Goal: Information Seeking & Learning: Learn about a topic

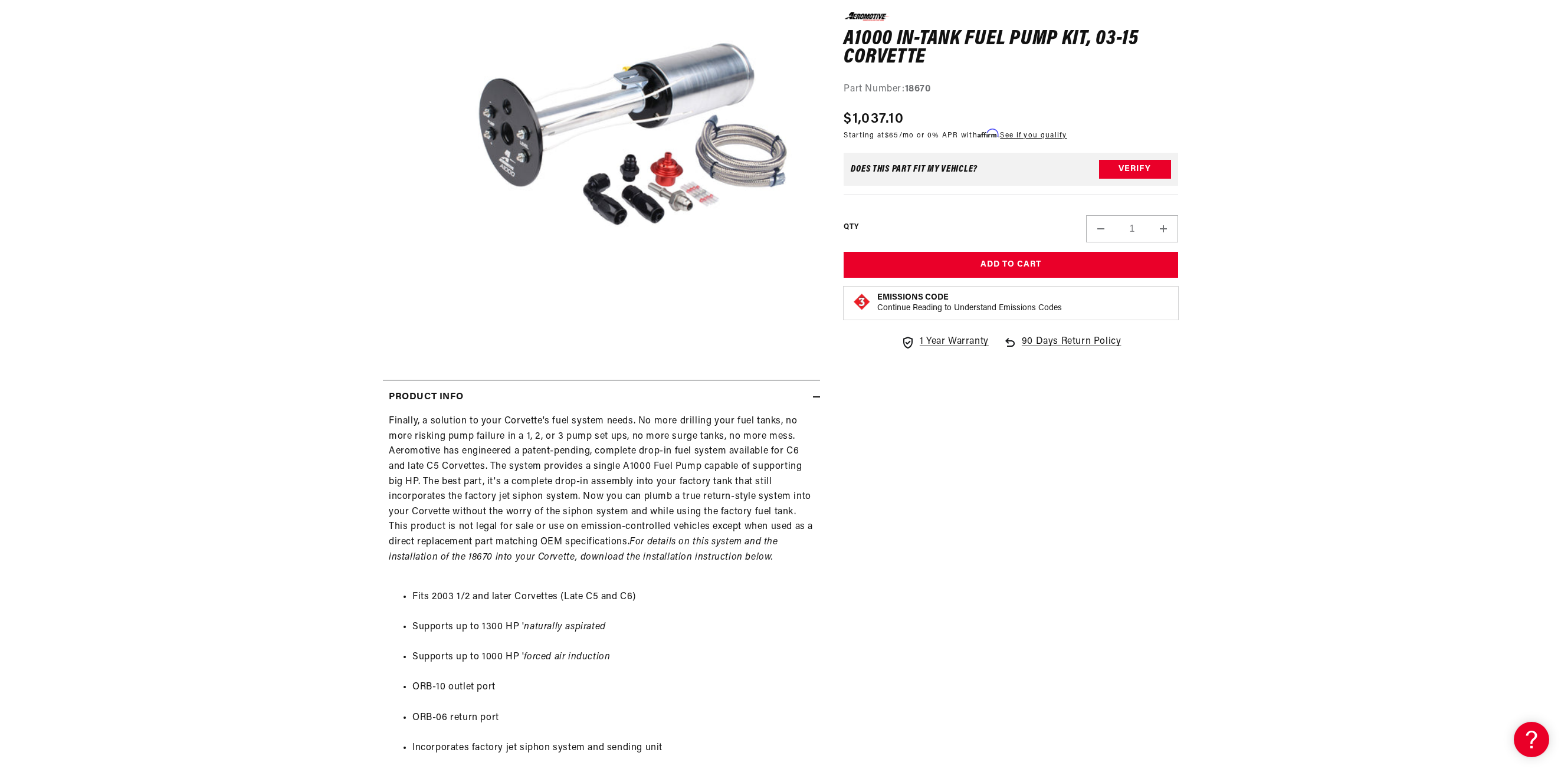
scroll to position [236, 0]
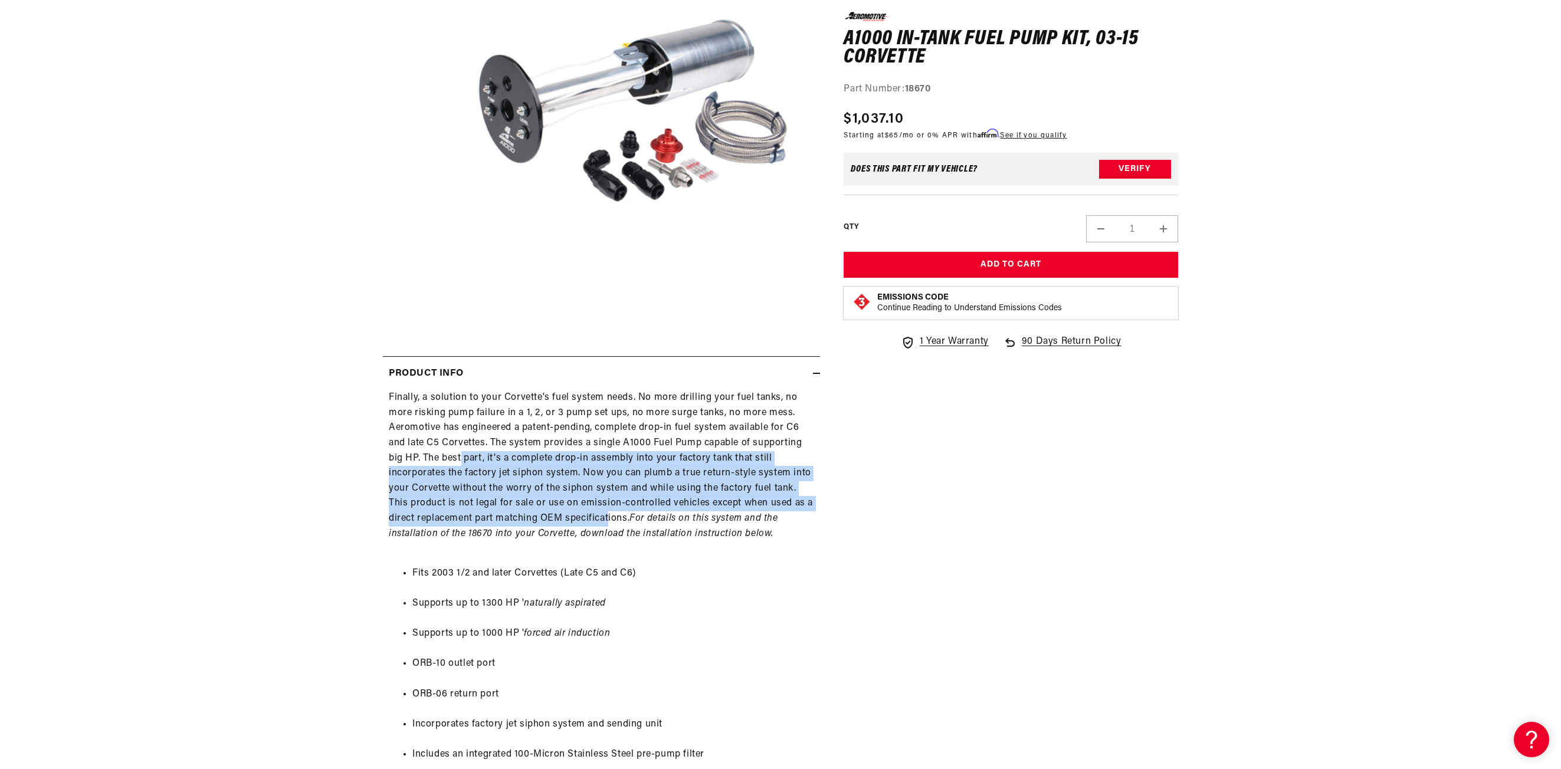
drag, startPoint x: 476, startPoint y: 467, endPoint x: 640, endPoint y: 534, distance: 177.6
click at [637, 533] on div "Finally, a solution to your Corvette's fuel system needs. No more drilling your…" at bounding box center [601, 645] width 437 height 508
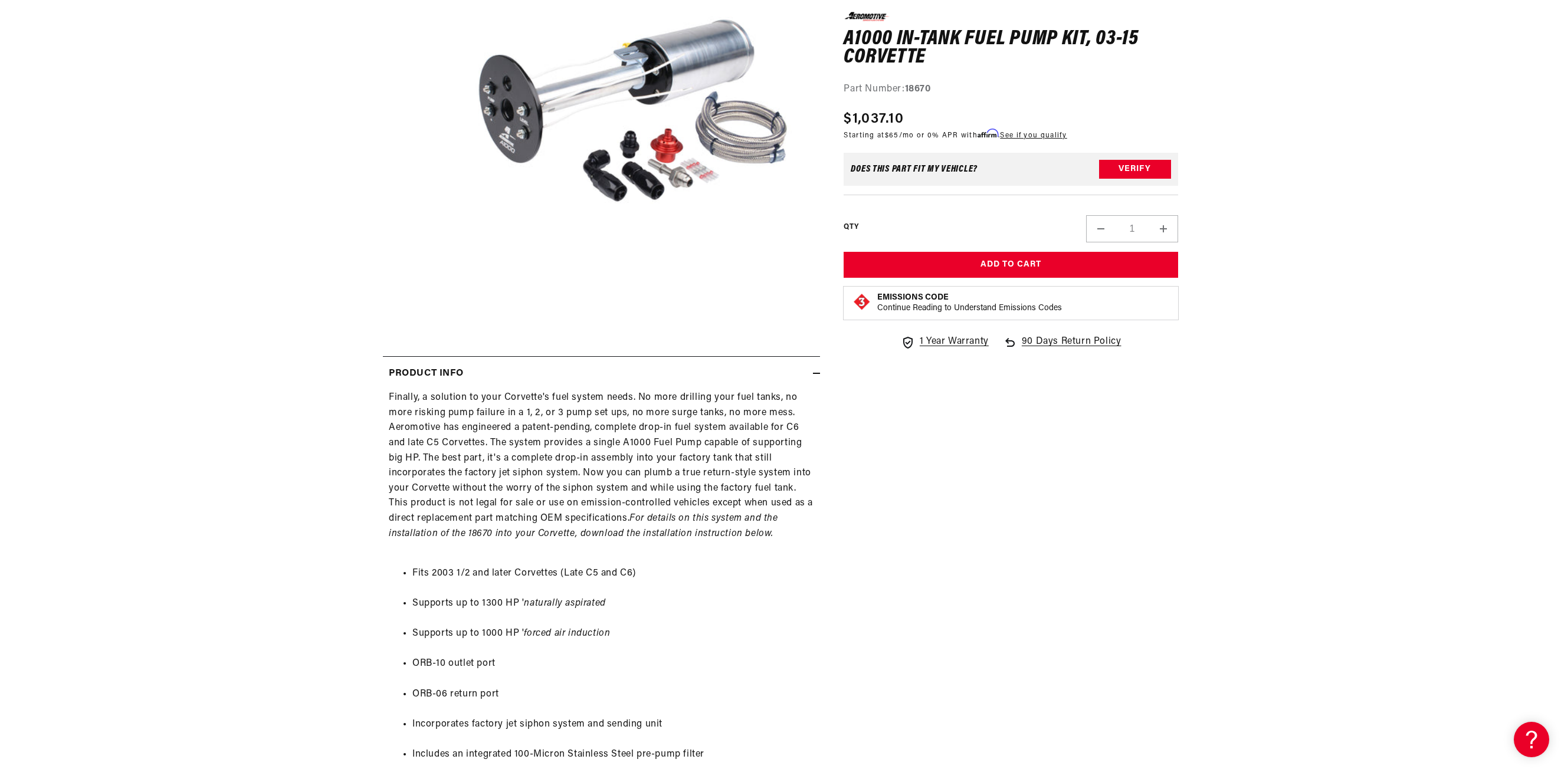
click at [641, 534] on em "For details on this system and the installation of the 18670 into your Corvette…" at bounding box center [583, 526] width 389 height 25
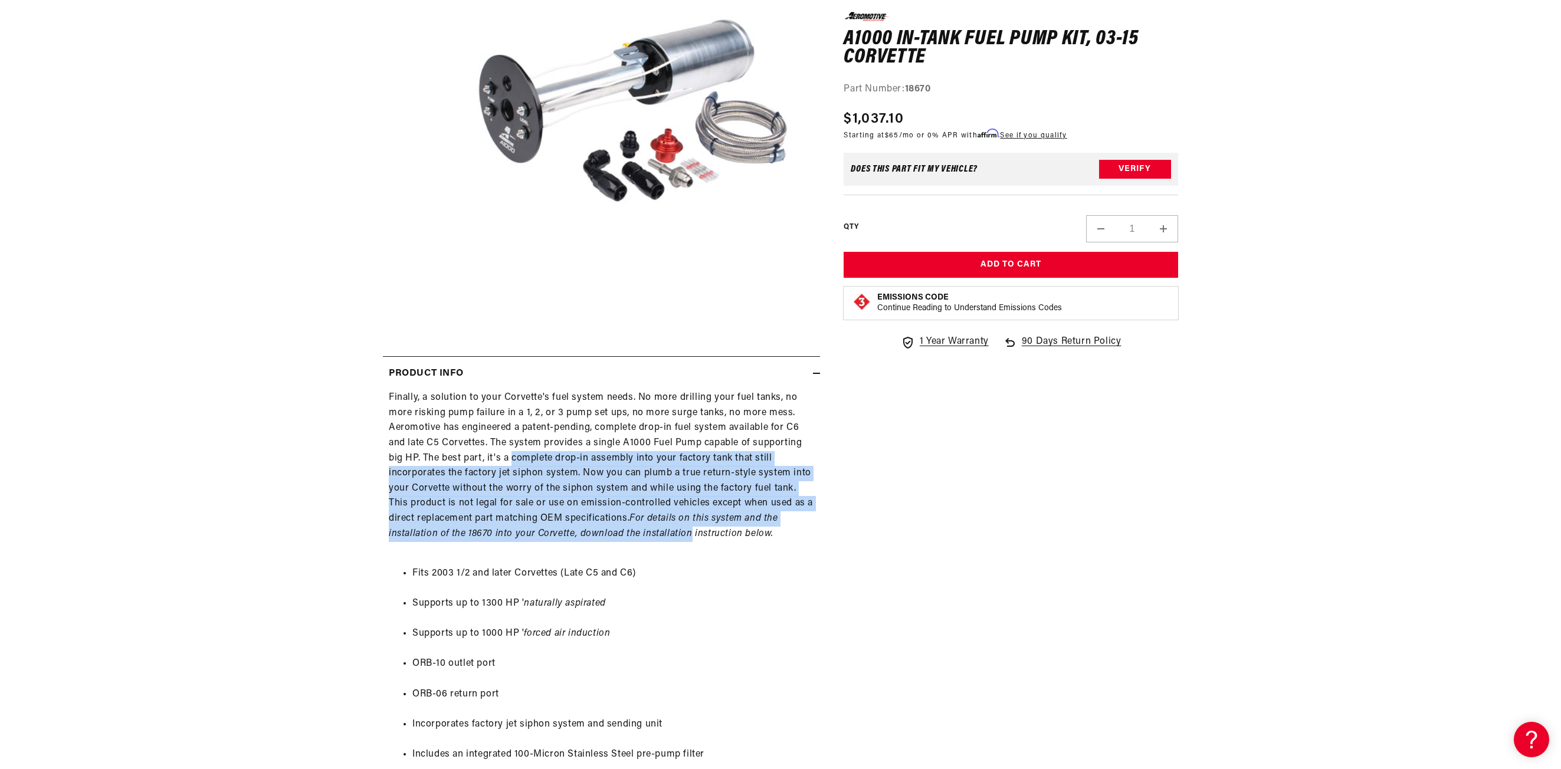
drag, startPoint x: 641, startPoint y: 534, endPoint x: 512, endPoint y: 450, distance: 154.3
click at [515, 451] on div "Finally, a solution to your Corvette's fuel system needs. No more drilling your…" at bounding box center [601, 645] width 437 height 508
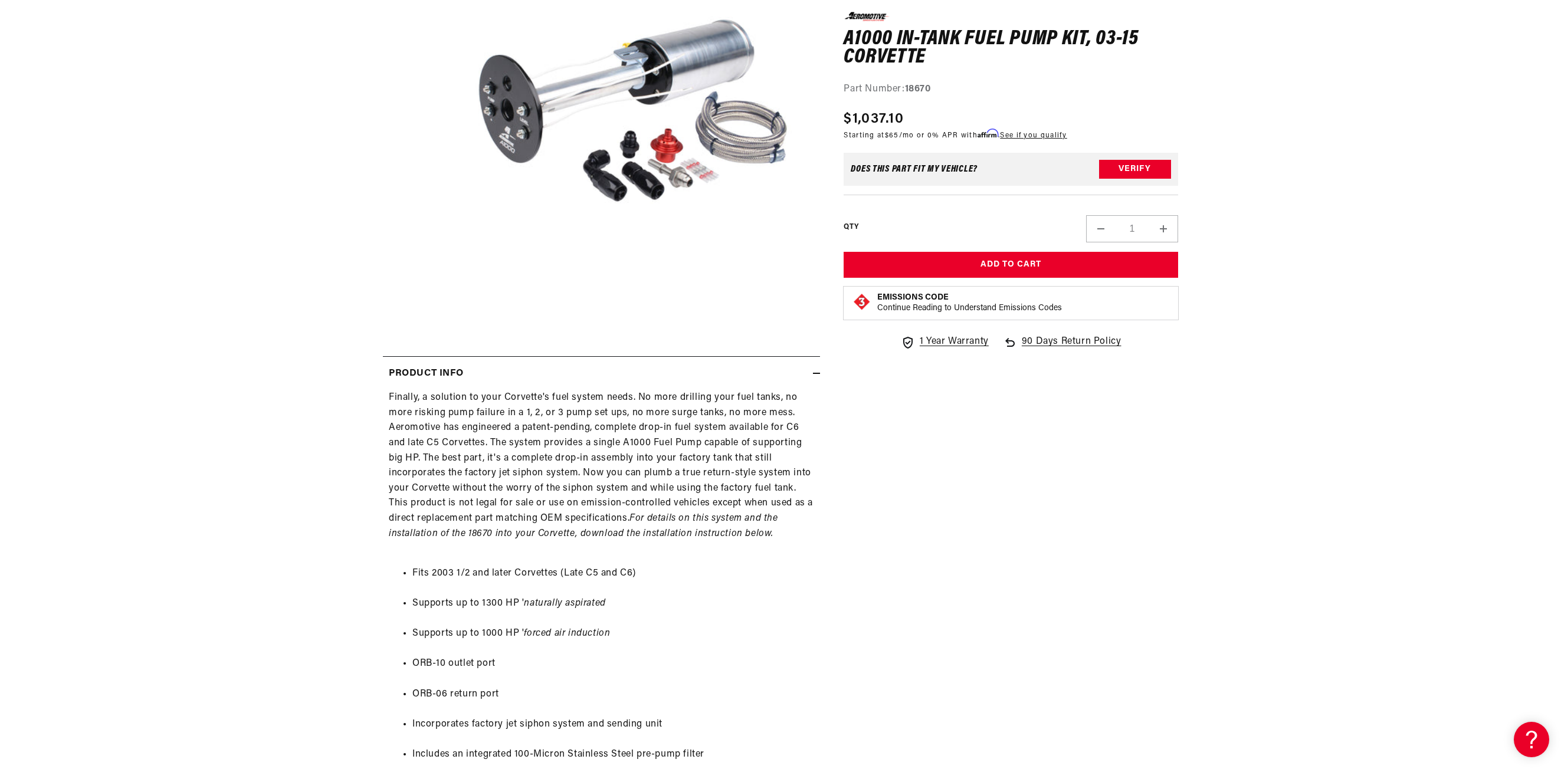
click at [512, 450] on div "Finally, a solution to your Corvette's fuel system needs. No more drilling your…" at bounding box center [601, 645] width 437 height 508
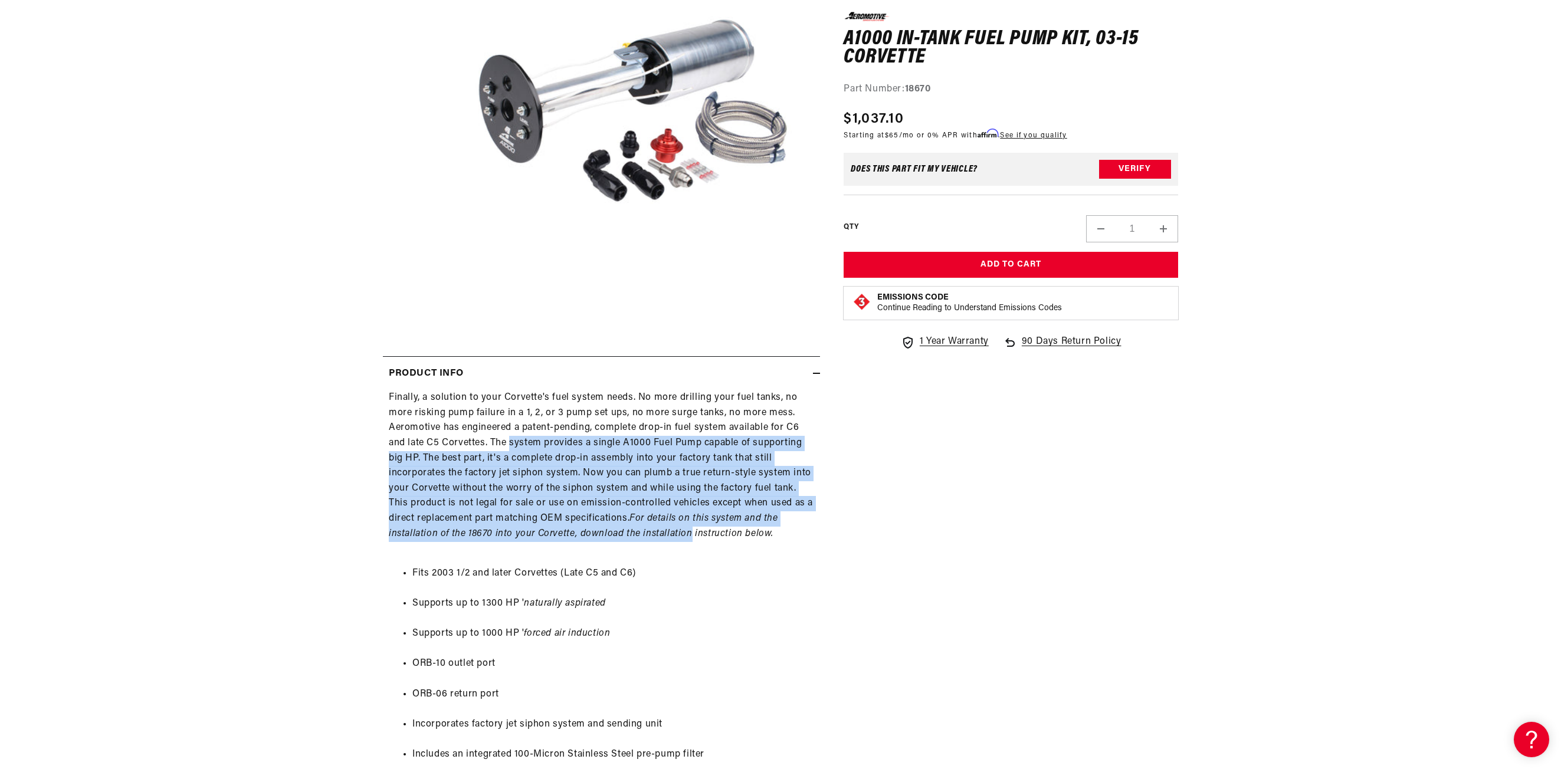
drag, startPoint x: 512, startPoint y: 450, endPoint x: 653, endPoint y: 531, distance: 163.4
click at [653, 531] on div "Finally, a solution to your Corvette's fuel system needs. No more drilling your…" at bounding box center [601, 645] width 437 height 508
click at [653, 531] on em "For details on this system and the installation of the 18670 into your Corvette…" at bounding box center [583, 526] width 389 height 25
drag, startPoint x: 586, startPoint y: 492, endPoint x: 523, endPoint y: 445, distance: 78.8
click at [525, 447] on div "Finally, a solution to your Corvette's fuel system needs. No more drilling your…" at bounding box center [601, 645] width 437 height 508
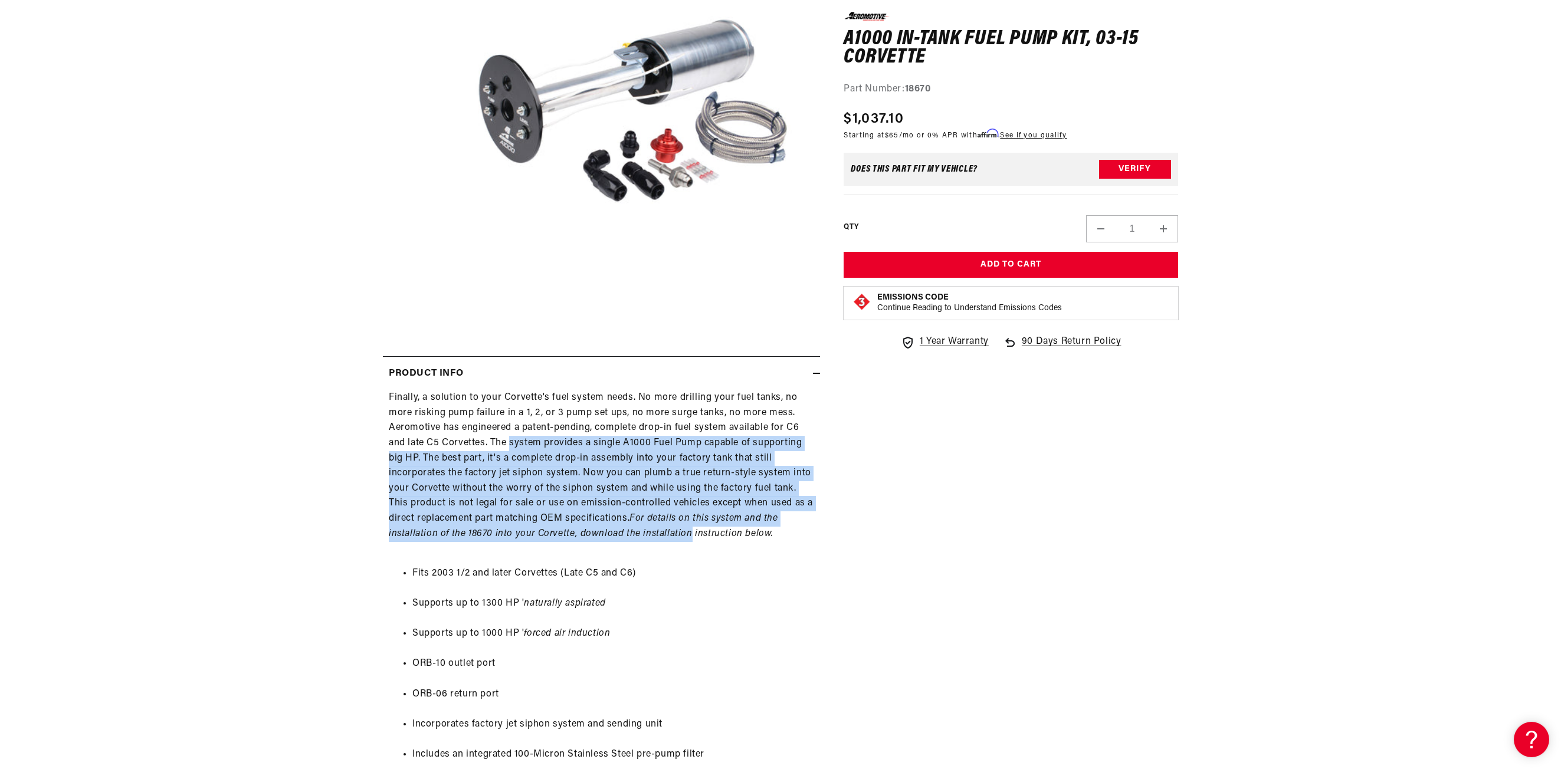
click at [523, 445] on div "Finally, a solution to your Corvette's fuel system needs. No more drilling your…" at bounding box center [601, 645] width 437 height 508
drag, startPoint x: 523, startPoint y: 445, endPoint x: 627, endPoint y: 544, distance: 144.0
click at [627, 544] on div "Finally, a solution to your Corvette's fuel system needs. No more drilling your…" at bounding box center [601, 645] width 437 height 508
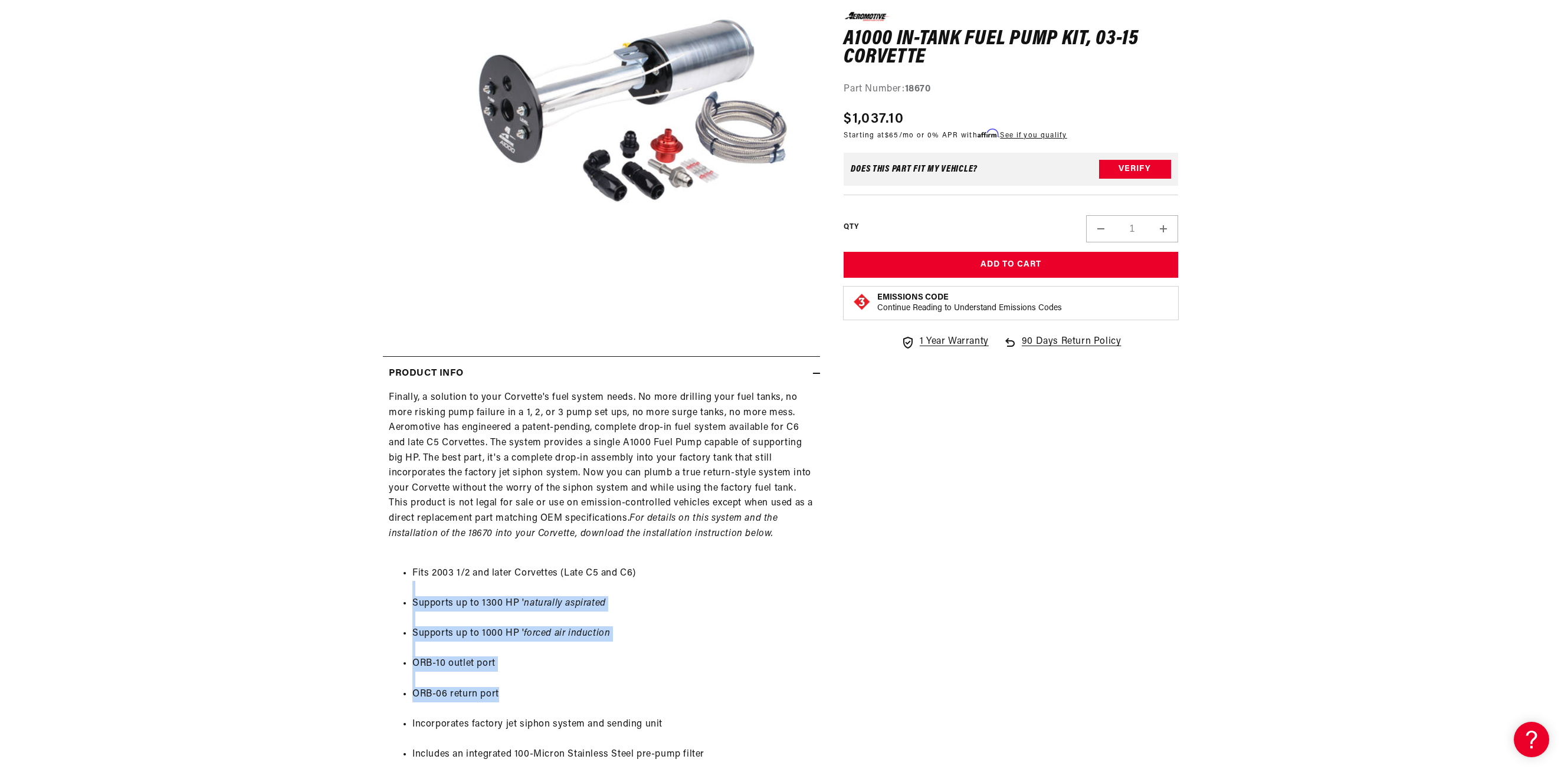
drag, startPoint x: 506, startPoint y: 692, endPoint x: 450, endPoint y: 589, distance: 116.5
click at [450, 589] on ul "Fits 2003 1/2 and later Corvettes (Late C5 and C6) Supports up to 1300 HP ' nat…" at bounding box center [601, 725] width 425 height 348
drag, startPoint x: 450, startPoint y: 589, endPoint x: 557, endPoint y: 714, distance: 164.4
click at [557, 714] on ul "Fits 2003 1/2 and later Corvettes (Late C5 and C6) Supports up to 1300 HP ' nat…" at bounding box center [601, 725] width 425 height 348
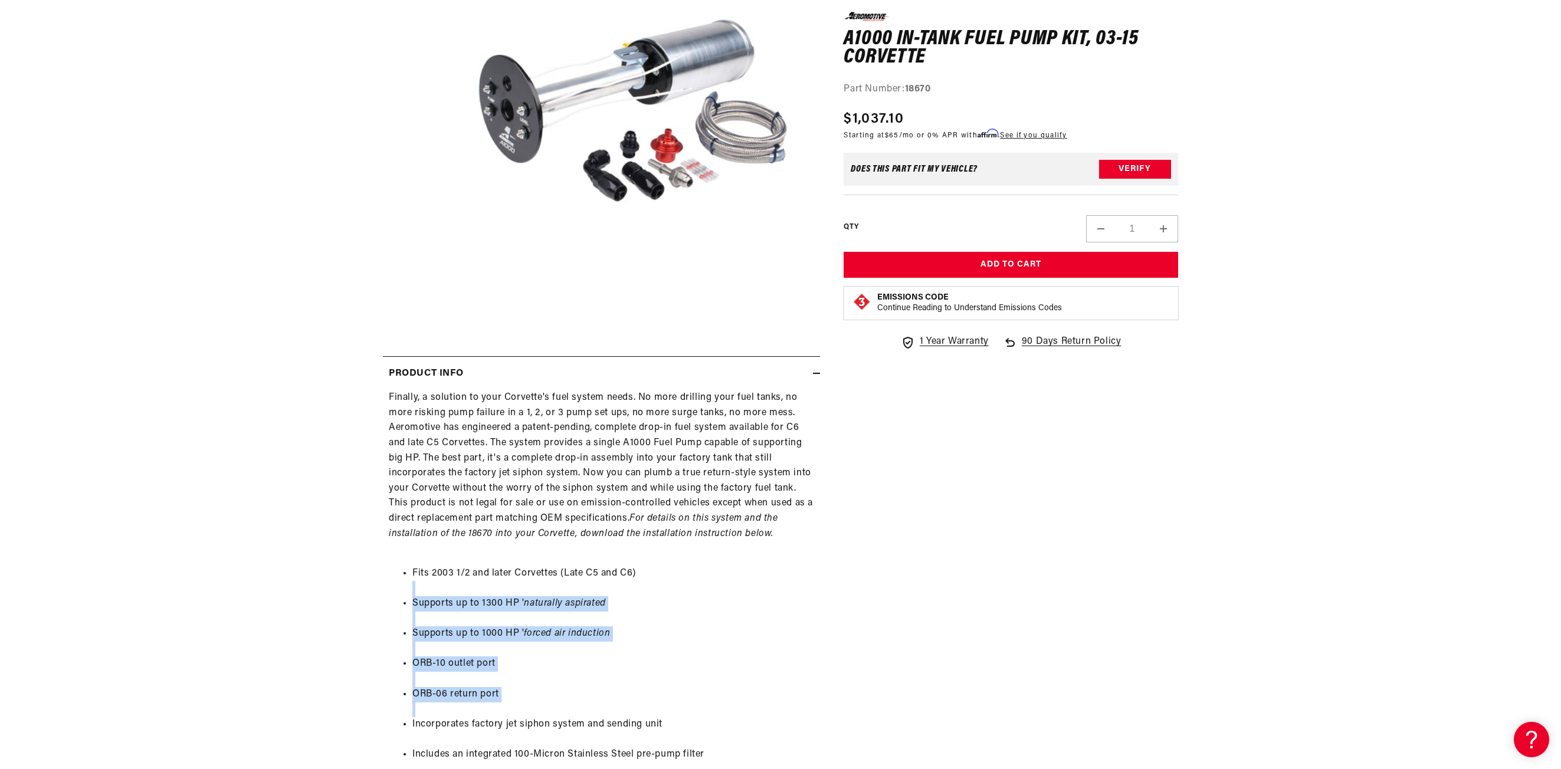
click at [555, 712] on ul "Fits 2003 1/2 and later Corvettes (Late C5 and C6) Supports up to 1300 HP ' nat…" at bounding box center [601, 725] width 425 height 348
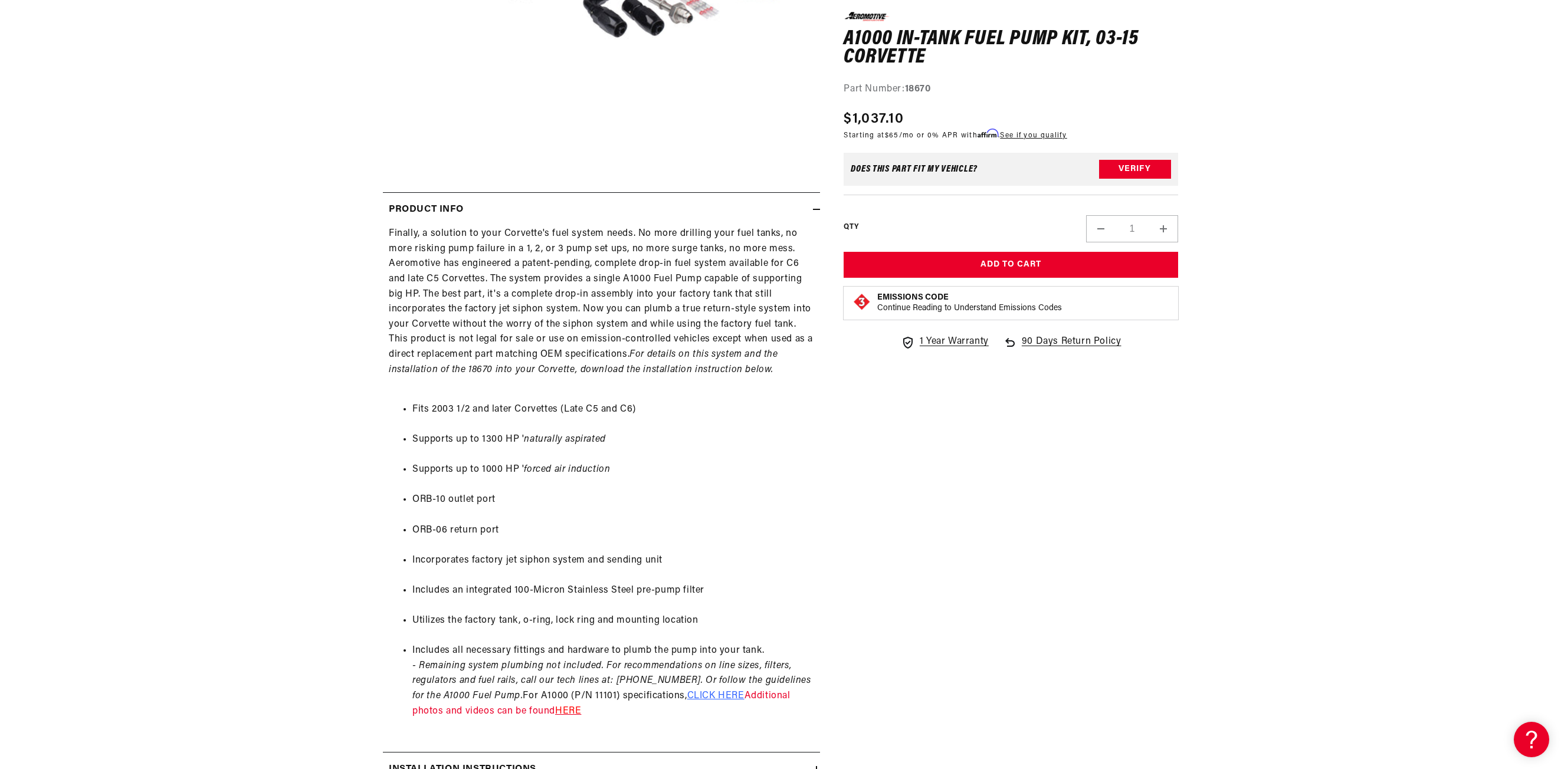
scroll to position [413, 0]
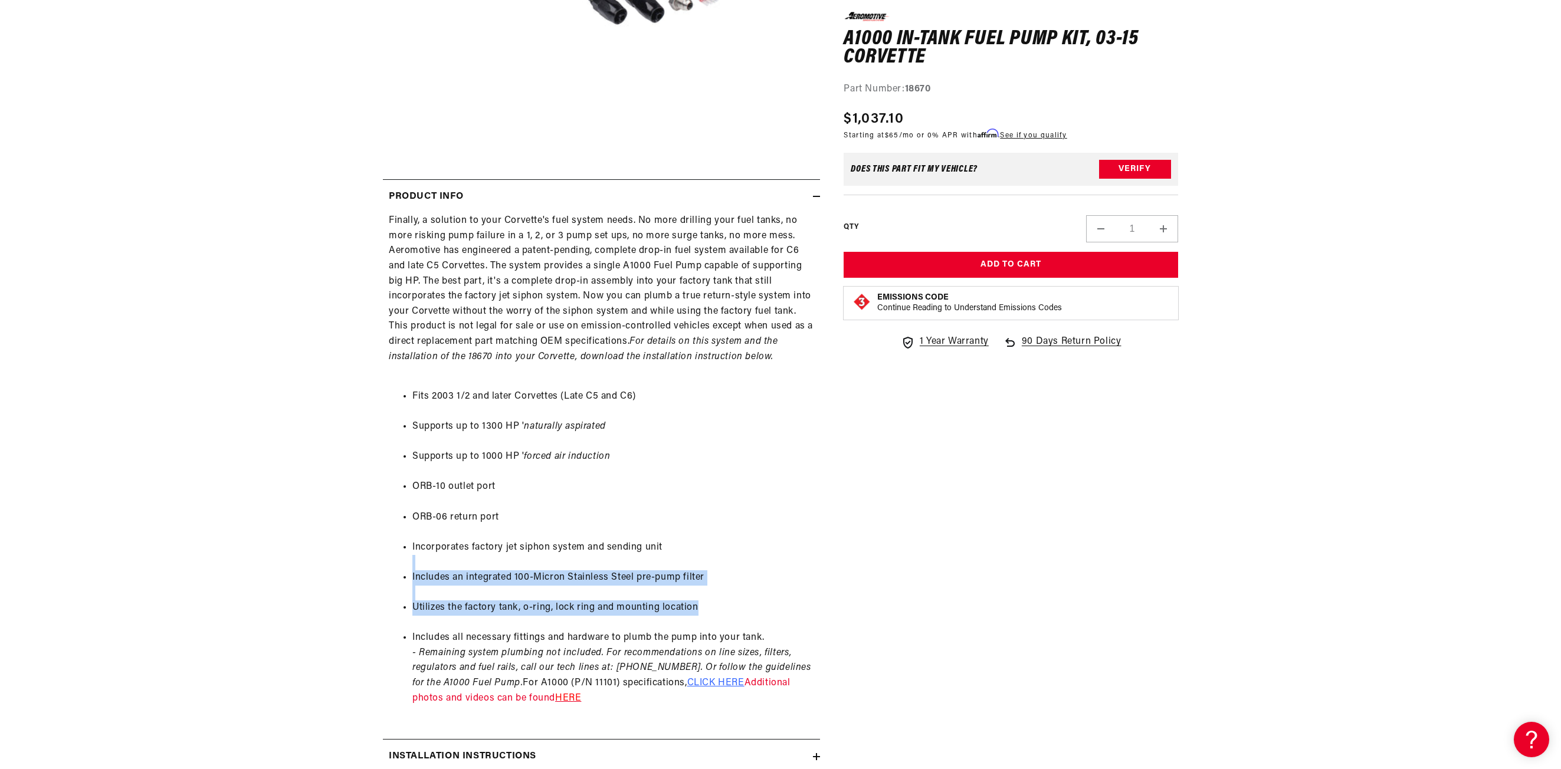
drag, startPoint x: 461, startPoint y: 568, endPoint x: 708, endPoint y: 621, distance: 252.3
click at [708, 621] on ul "Fits 2003 1/2 and later Corvettes (Late C5 and C6) Supports up to 1300 HP ' nat…" at bounding box center [601, 548] width 425 height 348
drag, startPoint x: 719, startPoint y: 615, endPoint x: 458, endPoint y: 543, distance: 270.0
click at [458, 543] on ul "Fits 2003 1/2 and later Corvettes (Late C5 and C6) Supports up to 1300 HP ' nat…" at bounding box center [601, 548] width 425 height 348
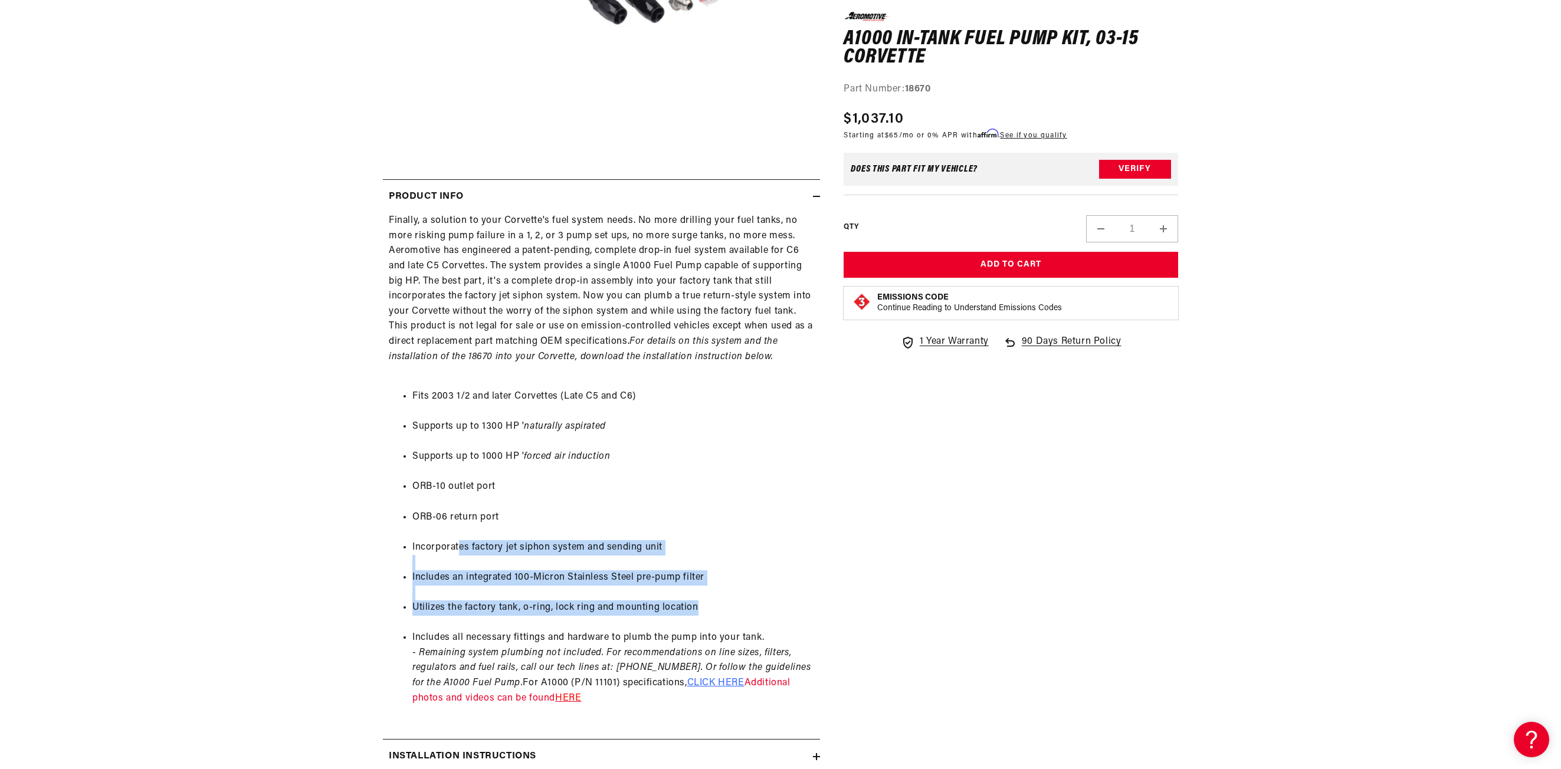
click at [458, 543] on li "Incorporates factory jet siphon system and sending unit" at bounding box center [613, 547] width 402 height 15
drag, startPoint x: 458, startPoint y: 543, endPoint x: 709, endPoint y: 608, distance: 259.0
click at [709, 608] on ul "Fits 2003 1/2 and later Corvettes (Late C5 and C6) Supports up to 1300 HP ' nat…" at bounding box center [601, 548] width 425 height 348
click at [709, 608] on li "Utilizes the factory tank, o-ring, lock ring and mounting location" at bounding box center [613, 608] width 402 height 15
drag, startPoint x: 575, startPoint y: 561, endPoint x: 503, endPoint y: 532, distance: 77.4
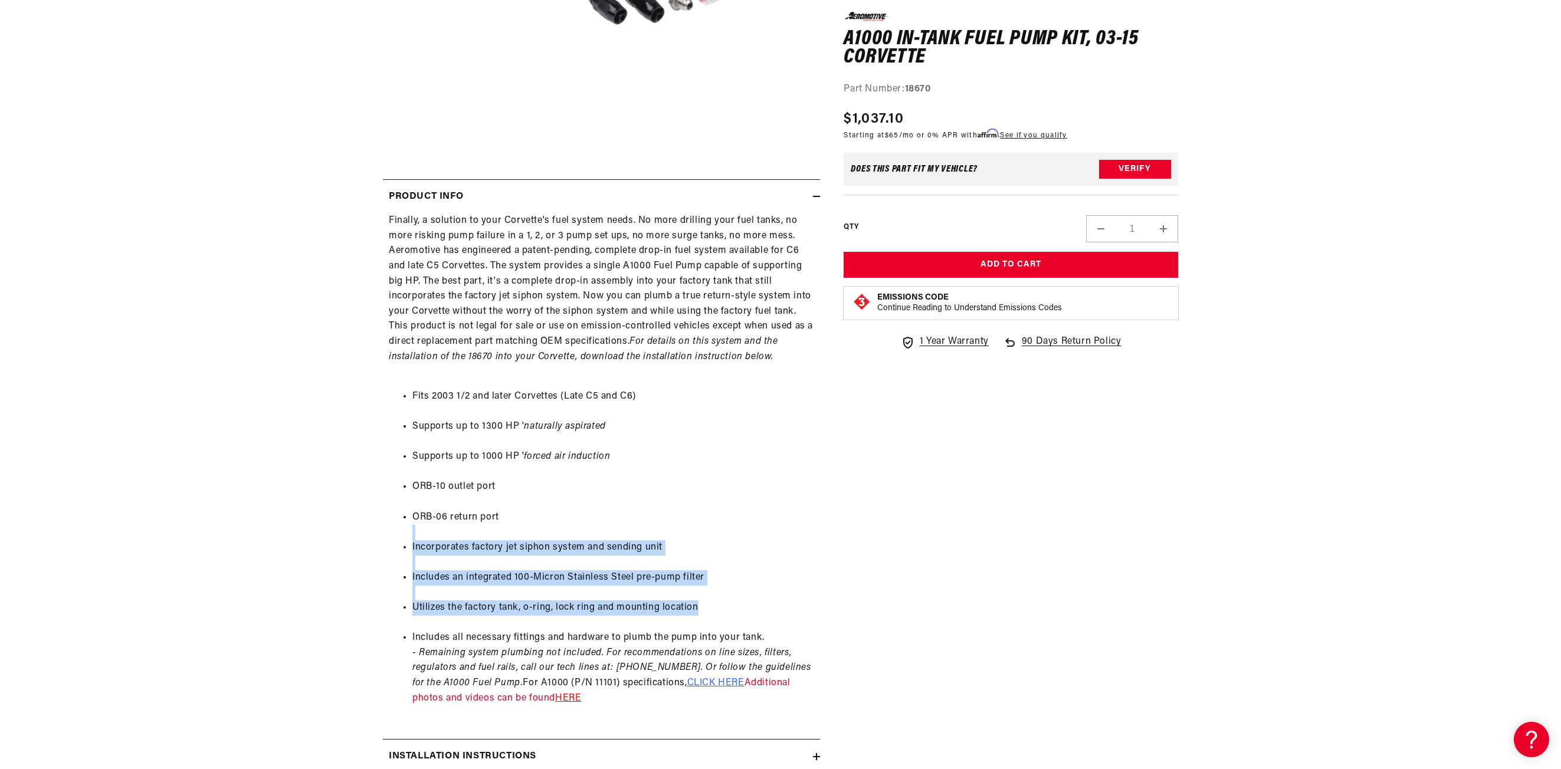
click at [505, 533] on ul "Fits 2003 1/2 and later Corvettes (Late C5 and C6) Supports up to 1300 HP ' nat…" at bounding box center [601, 548] width 425 height 348
click at [503, 532] on ul "Fits 2003 1/2 and later Corvettes (Late C5 and C6) Supports up to 1300 HP ' nat…" at bounding box center [601, 548] width 425 height 348
drag, startPoint x: 575, startPoint y: 554, endPoint x: 759, endPoint y: 607, distance: 192.0
click at [759, 607] on ul "Fits 2003 1/2 and later Corvettes (Late C5 and C6) Supports up to 1300 HP ' nat…" at bounding box center [601, 548] width 425 height 348
click at [759, 607] on li "Utilizes the factory tank, o-ring, lock ring and mounting location" at bounding box center [613, 608] width 402 height 15
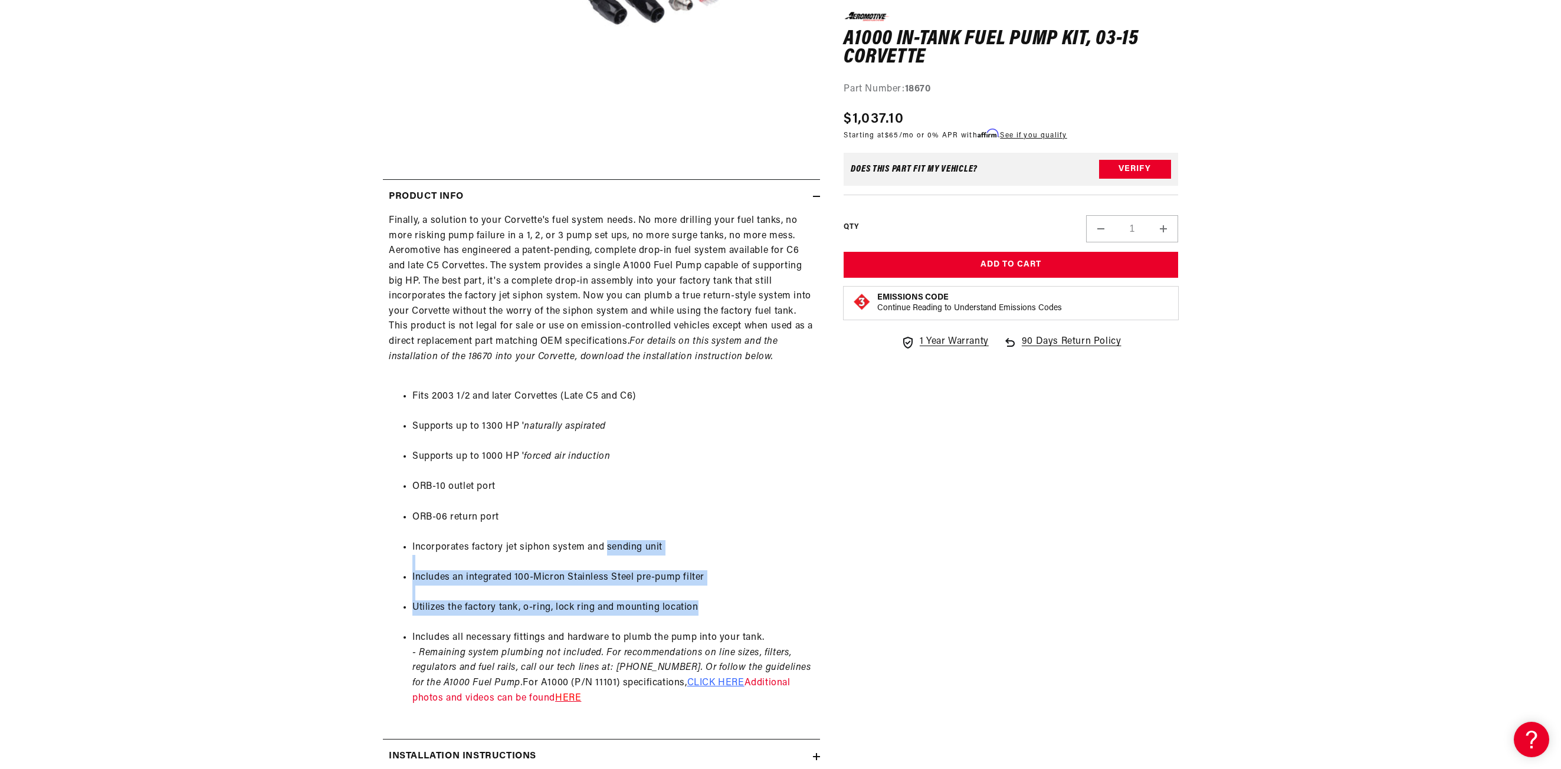
drag, startPoint x: 759, startPoint y: 607, endPoint x: 599, endPoint y: 531, distance: 176.8
click at [607, 536] on ul "Fits 2003 1/2 and later Corvettes (Late C5 and C6) Supports up to 1300 HP ' nat…" at bounding box center [601, 548] width 425 height 348
click at [599, 531] on ul "Fits 2003 1/2 and later Corvettes (Late C5 and C6) Supports up to 1300 HP ' nat…" at bounding box center [601, 548] width 425 height 348
drag, startPoint x: 599, startPoint y: 531, endPoint x: 731, endPoint y: 613, distance: 155.0
click at [731, 613] on ul "Fits 2003 1/2 and later Corvettes (Late C5 and C6) Supports up to 1300 HP ' nat…" at bounding box center [601, 548] width 425 height 348
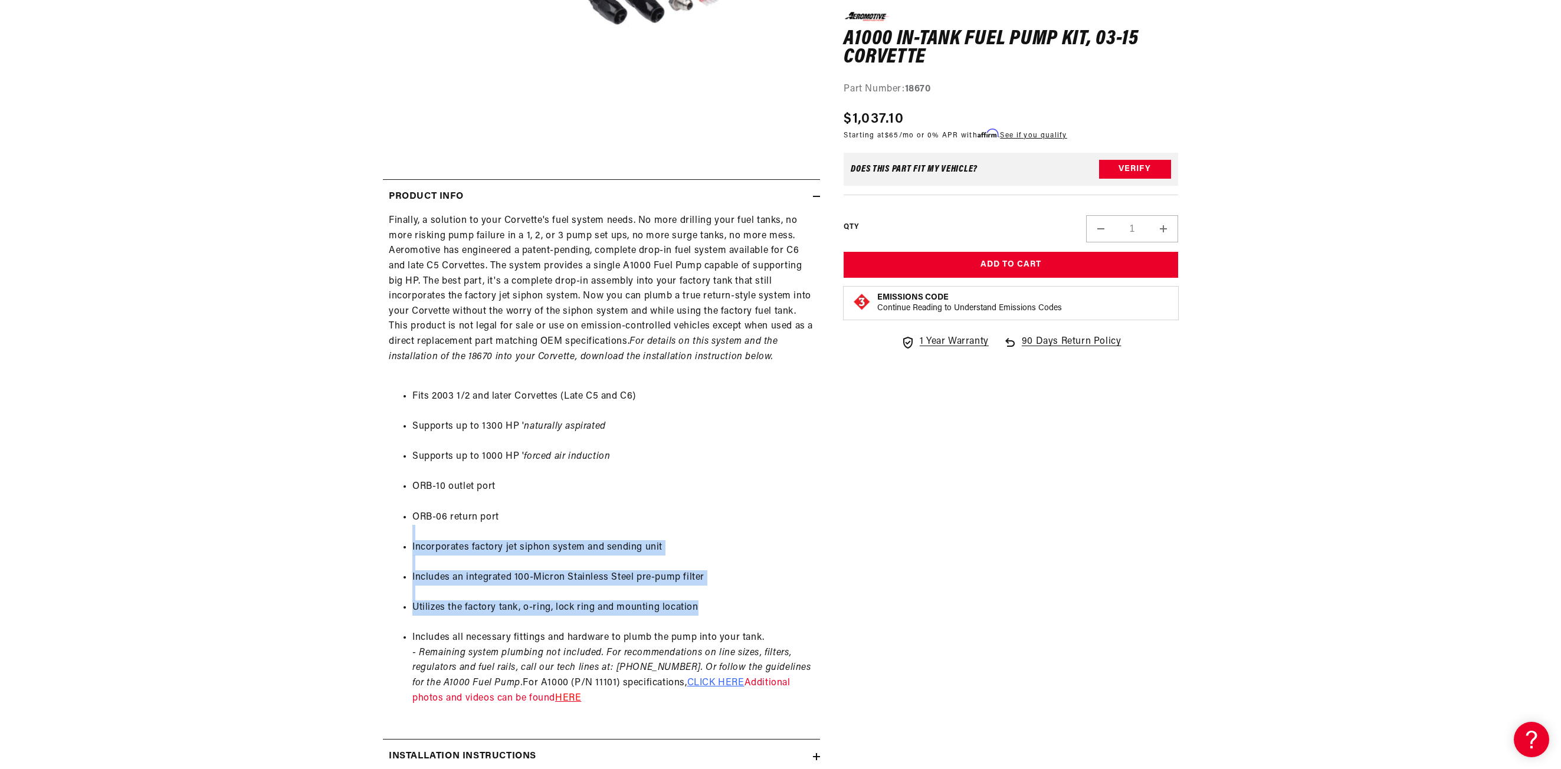
click at [731, 613] on li "Utilizes the factory tank, o-ring, lock ring and mounting location" at bounding box center [613, 608] width 402 height 15
drag, startPoint x: 731, startPoint y: 613, endPoint x: 588, endPoint y: 534, distance: 163.2
click at [589, 535] on ul "Fits 2003 1/2 and later Corvettes (Late C5 and C6) Supports up to 1300 HP ' nat…" at bounding box center [601, 548] width 425 height 348
click at [588, 534] on ul "Fits 2003 1/2 and later Corvettes (Late C5 and C6) Supports up to 1300 HP ' nat…" at bounding box center [601, 548] width 425 height 348
drag, startPoint x: 588, startPoint y: 534, endPoint x: 707, endPoint y: 608, distance: 140.5
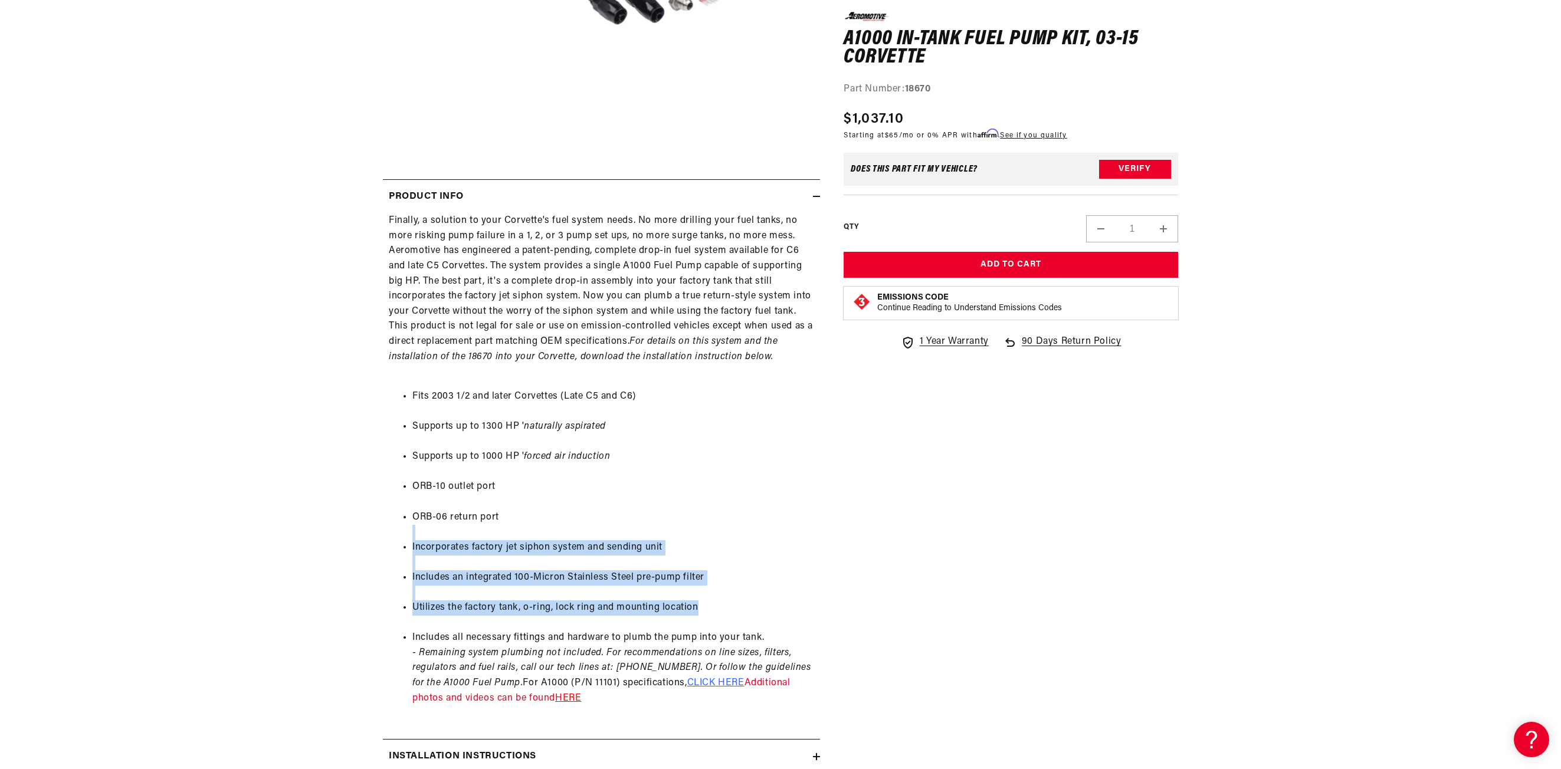
click at [707, 608] on ul "Fits 2003 1/2 and later Corvettes (Late C5 and C6) Supports up to 1300 HP ' nat…" at bounding box center [601, 548] width 425 height 348
click at [707, 608] on li "Utilizes the factory tank, o-ring, lock ring and mounting location" at bounding box center [613, 608] width 402 height 15
drag, startPoint x: 707, startPoint y: 608, endPoint x: 606, endPoint y: 539, distance: 122.3
click at [606, 539] on ul "Fits 2003 1/2 and later Corvettes (Late C5 and C6) Supports up to 1300 HP ' nat…" at bounding box center [601, 548] width 425 height 348
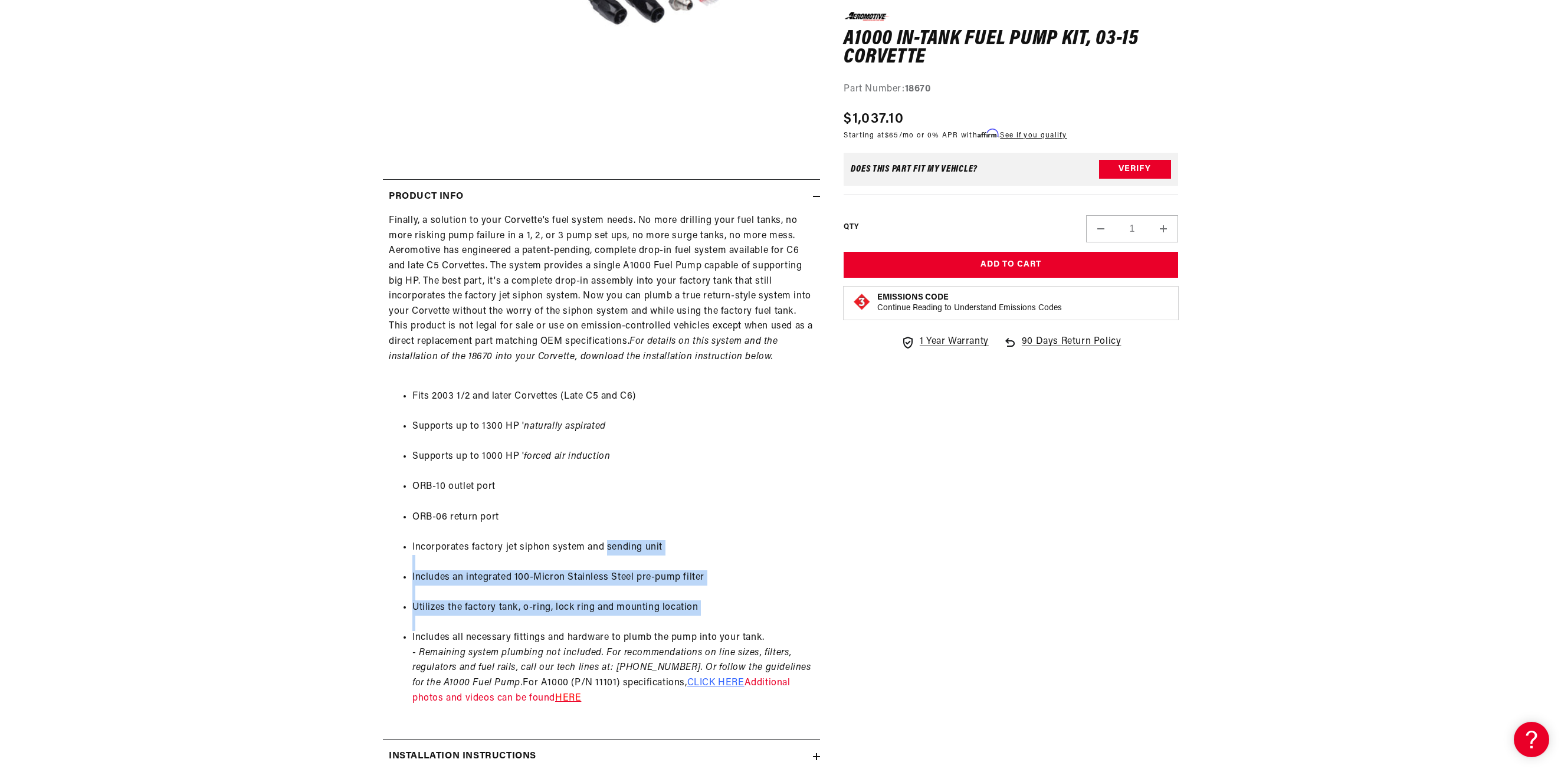
drag, startPoint x: 633, startPoint y: 561, endPoint x: 737, endPoint y: 616, distance: 117.5
click at [737, 616] on ul "Fits 2003 1/2 and later Corvettes (Late C5 and C6) Supports up to 1300 HP ' nat…" at bounding box center [601, 548] width 425 height 348
drag, startPoint x: 737, startPoint y: 616, endPoint x: 624, endPoint y: 532, distance: 140.8
click at [628, 535] on ul "Fits 2003 1/2 and later Corvettes (Late C5 and C6) Supports up to 1300 HP ' nat…" at bounding box center [601, 548] width 425 height 348
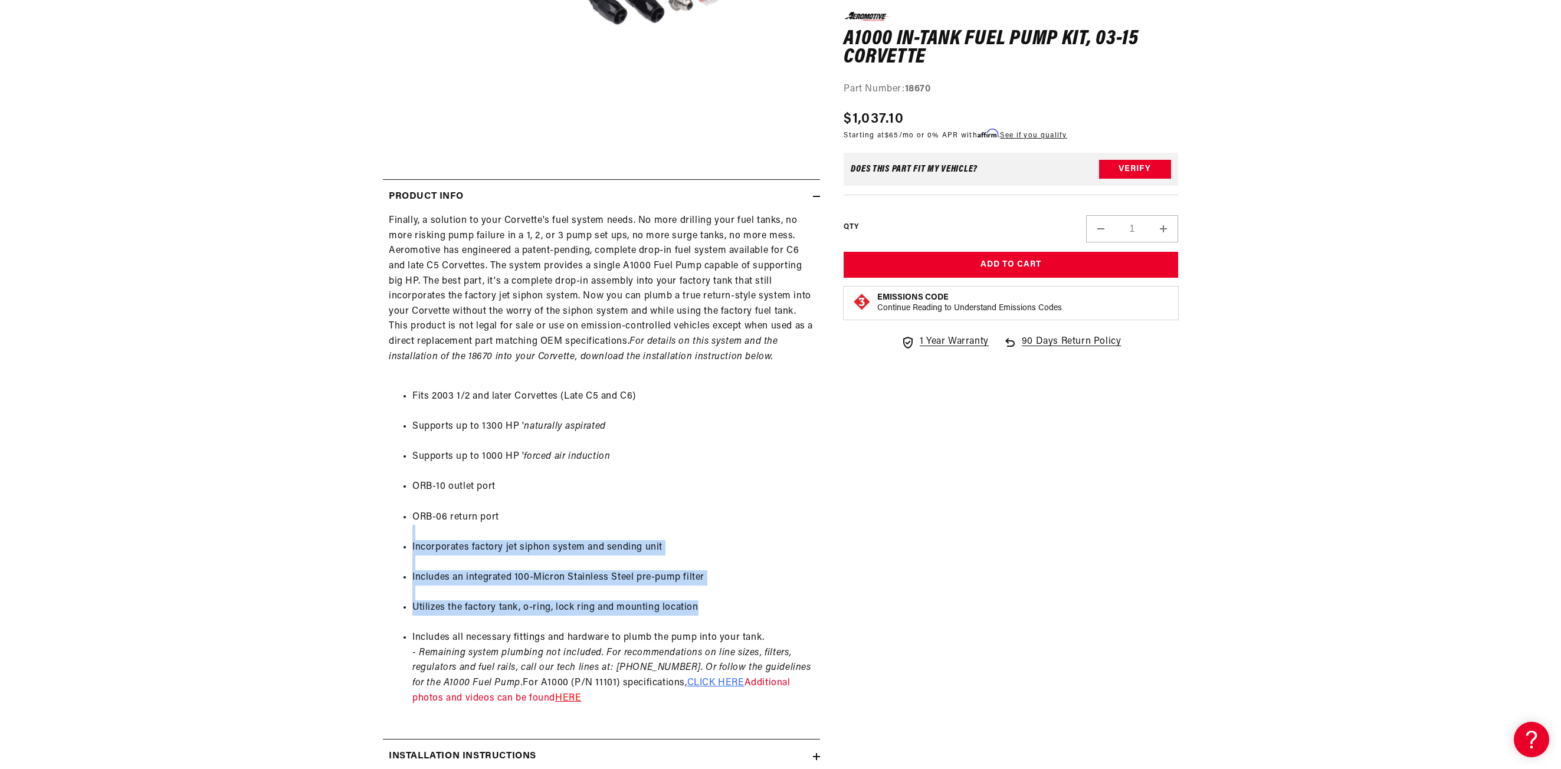
click at [607, 522] on li "ORB-06 return port" at bounding box center [613, 517] width 402 height 15
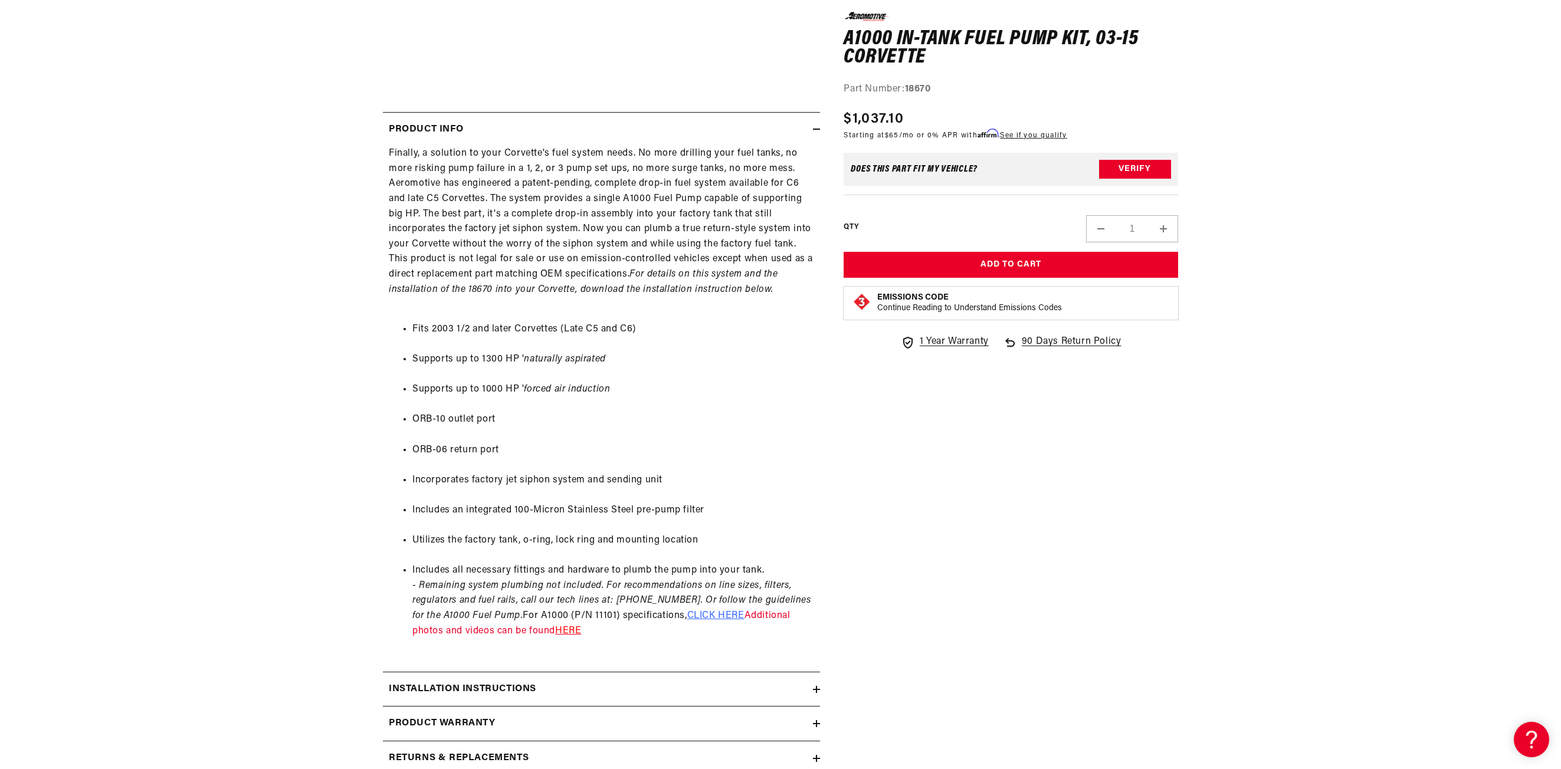
scroll to position [767, 0]
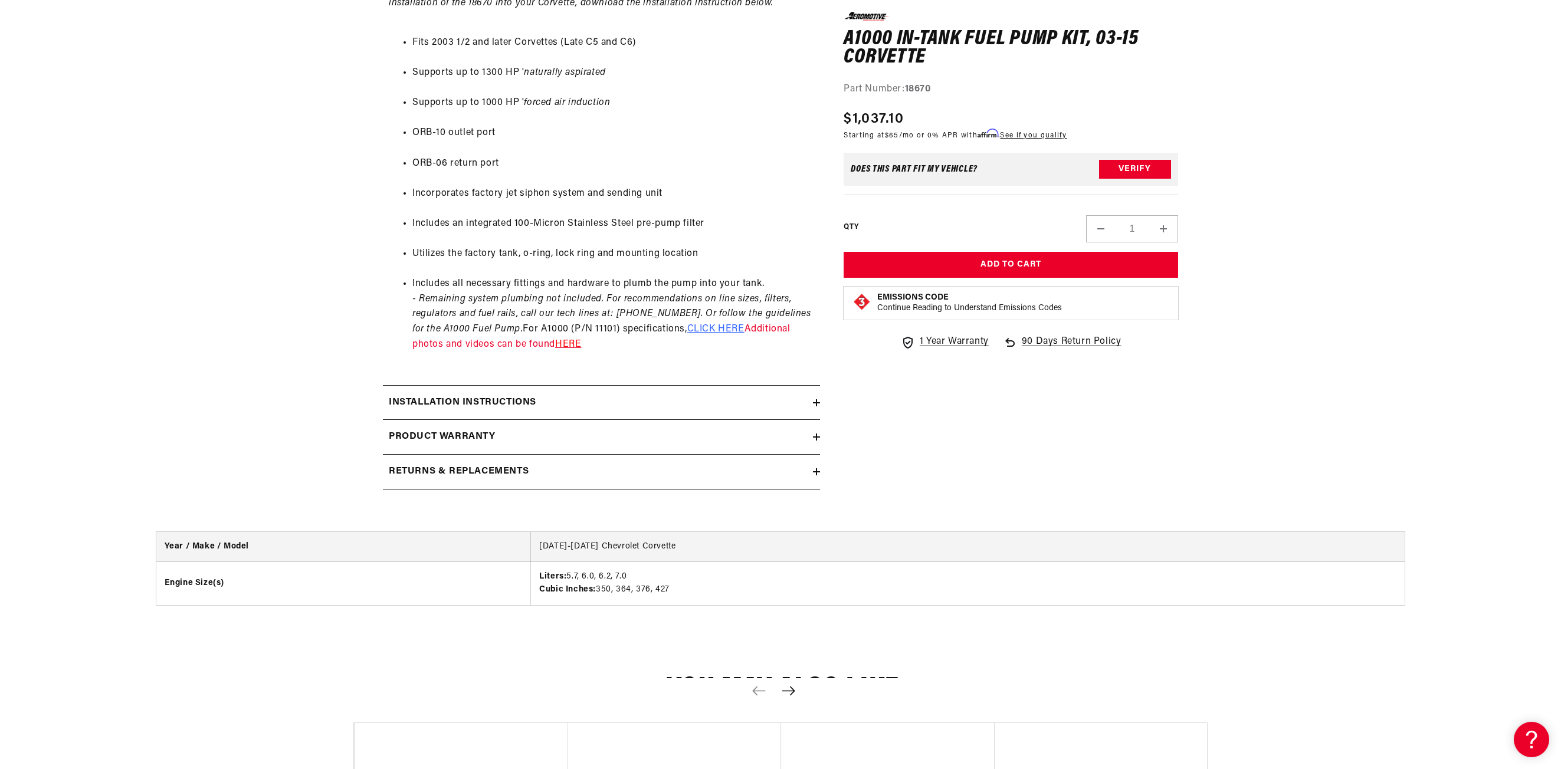
click at [629, 411] on summary "Installation Instructions" at bounding box center [601, 403] width 437 height 34
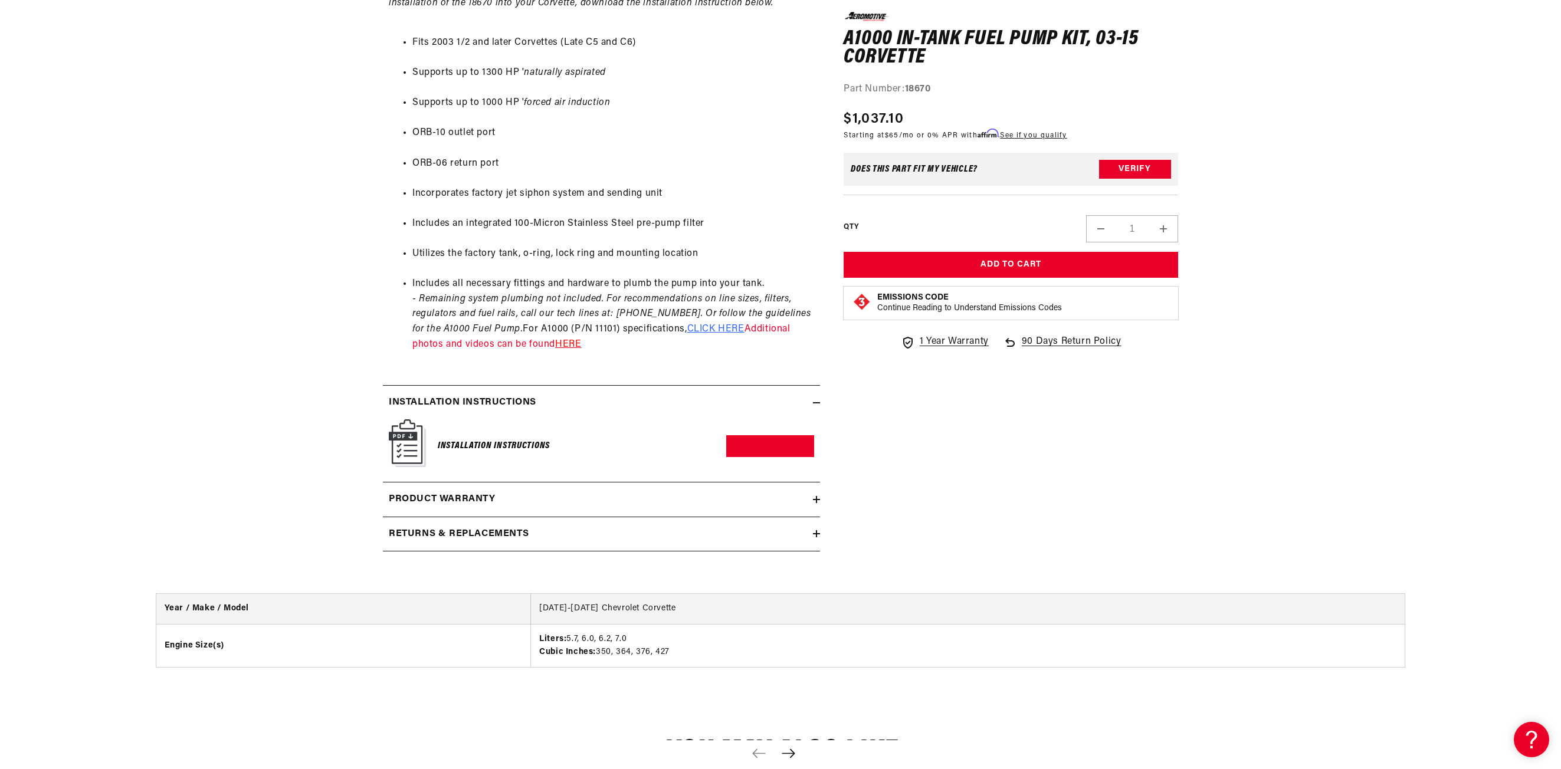
click at [628, 411] on summary "Installation Instructions" at bounding box center [601, 403] width 437 height 34
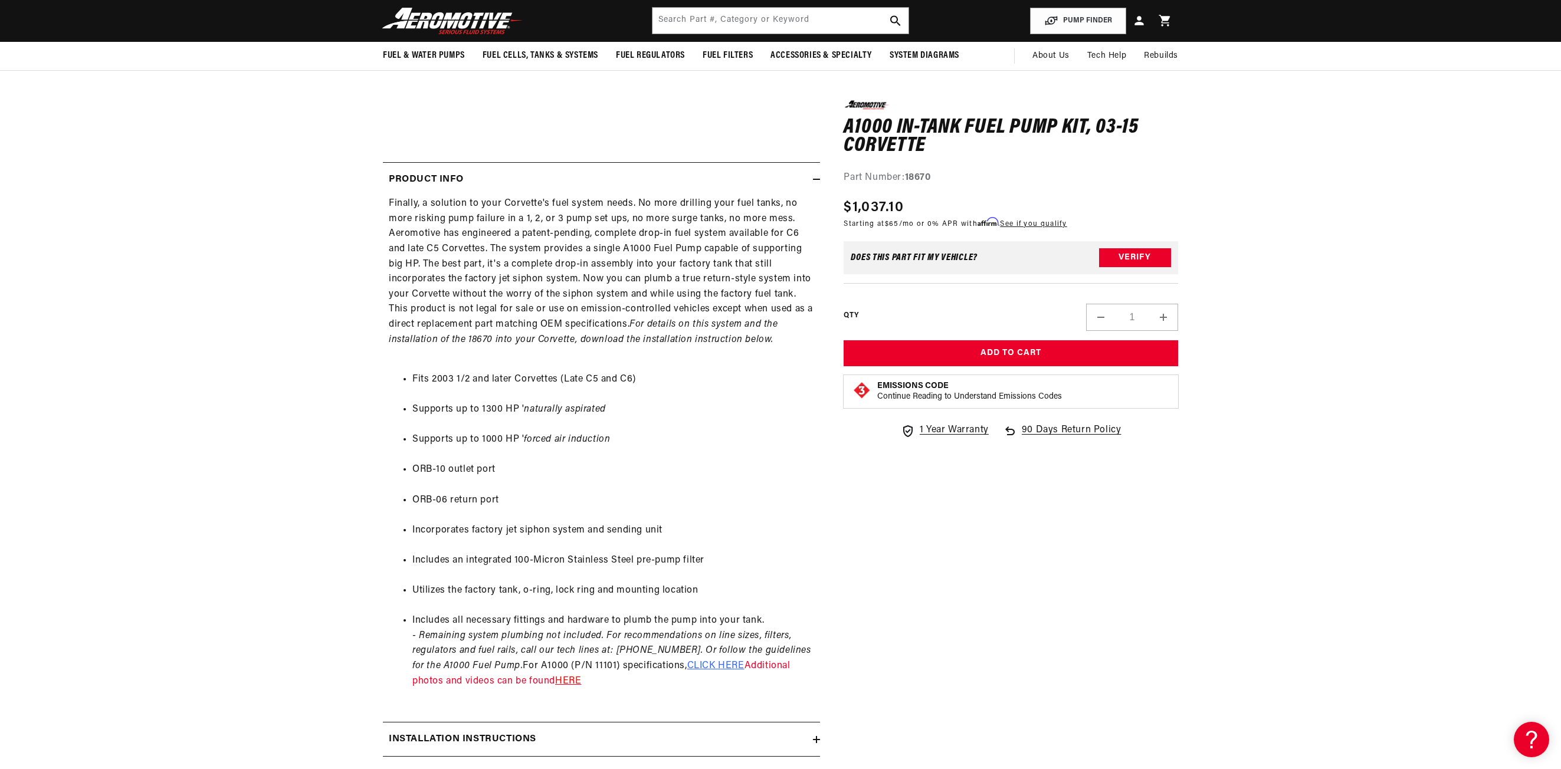
scroll to position [413, 0]
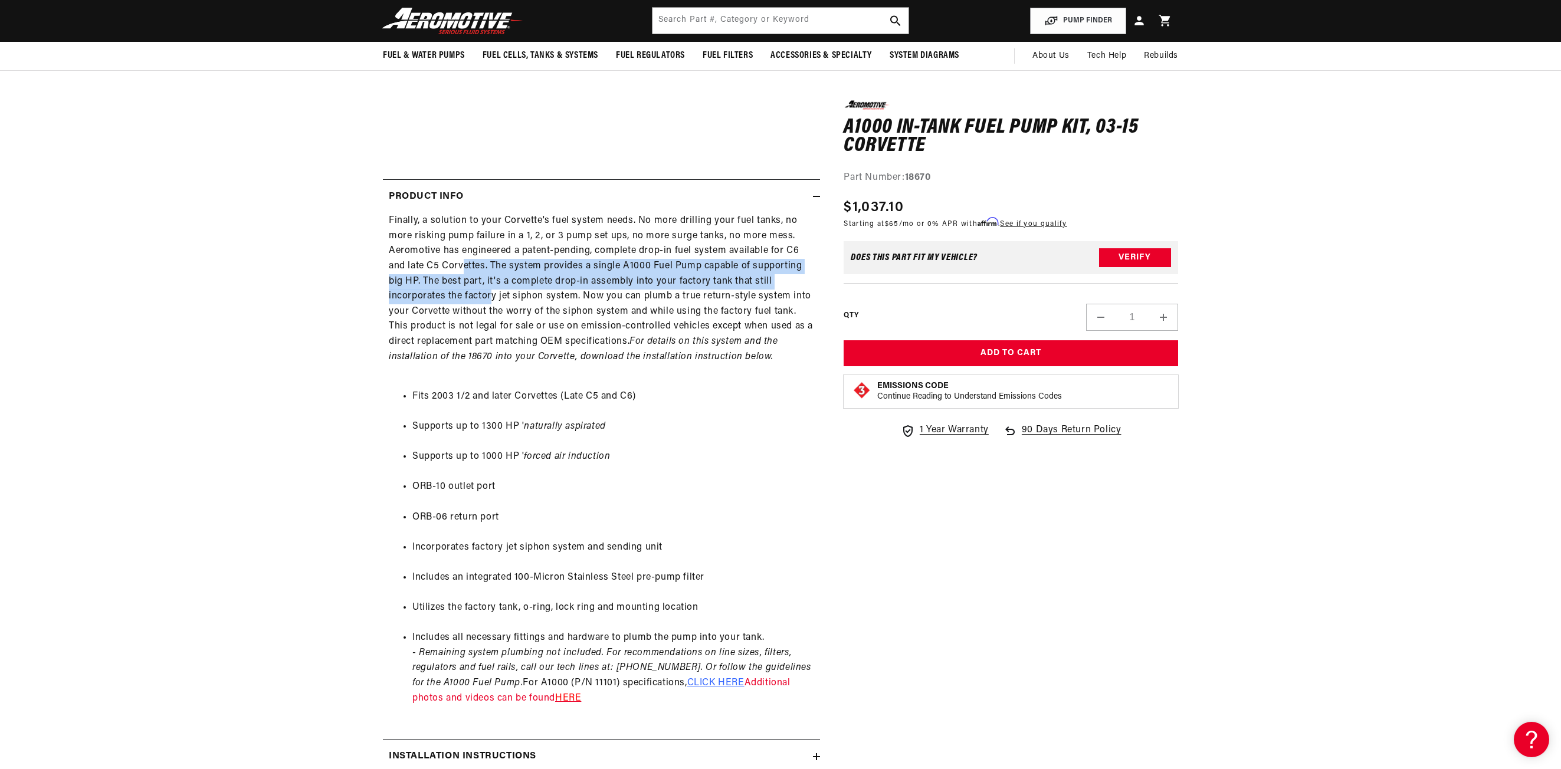
drag, startPoint x: 465, startPoint y: 273, endPoint x: 494, endPoint y: 307, distance: 44.7
click at [494, 306] on div "Finally, a solution to your Corvette's fuel system needs. No more drilling your…" at bounding box center [601, 468] width 437 height 508
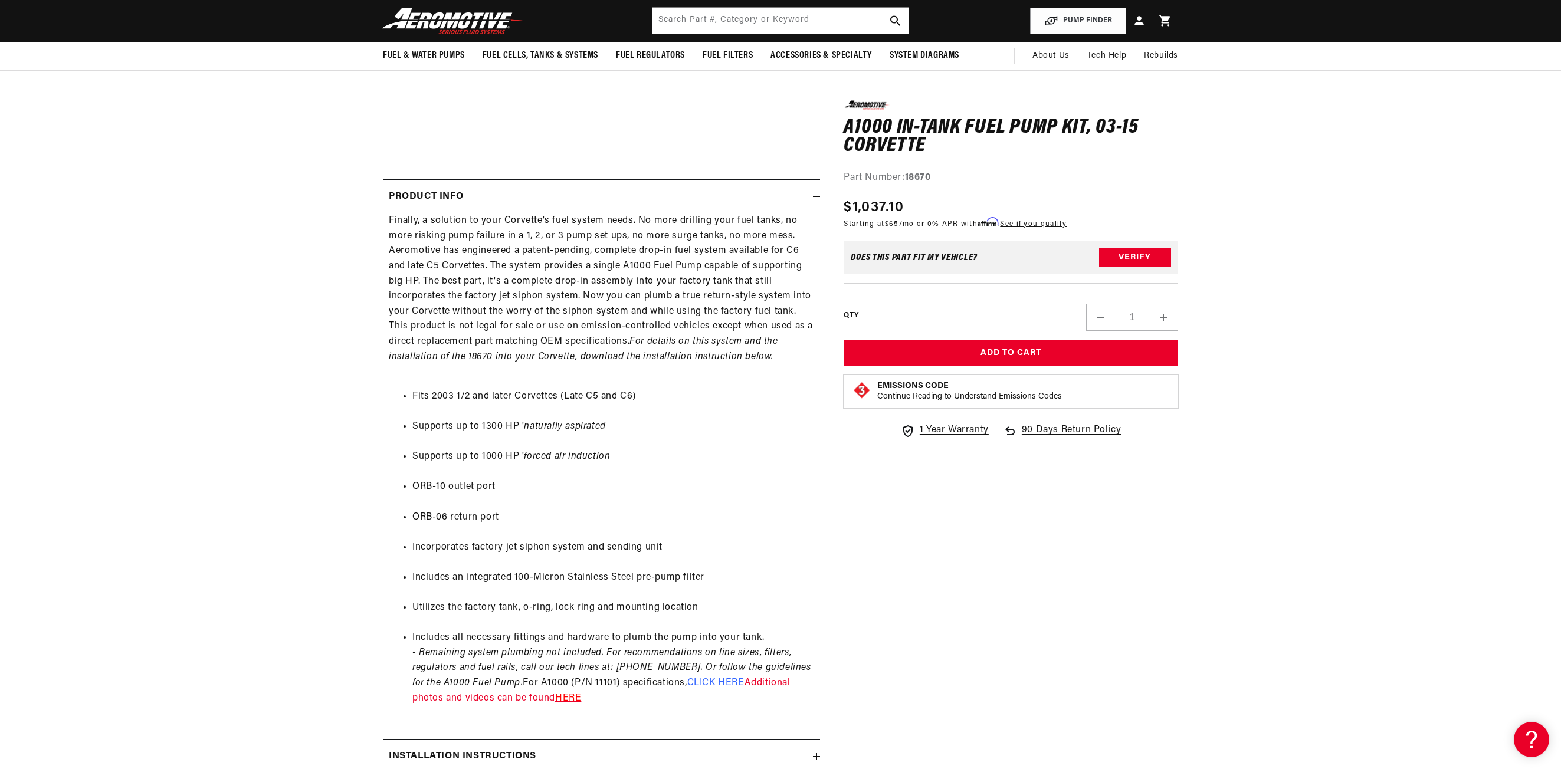
click at [496, 316] on div "Finally, a solution to your Corvette's fuel system needs. No more drilling your…" at bounding box center [601, 468] width 437 height 508
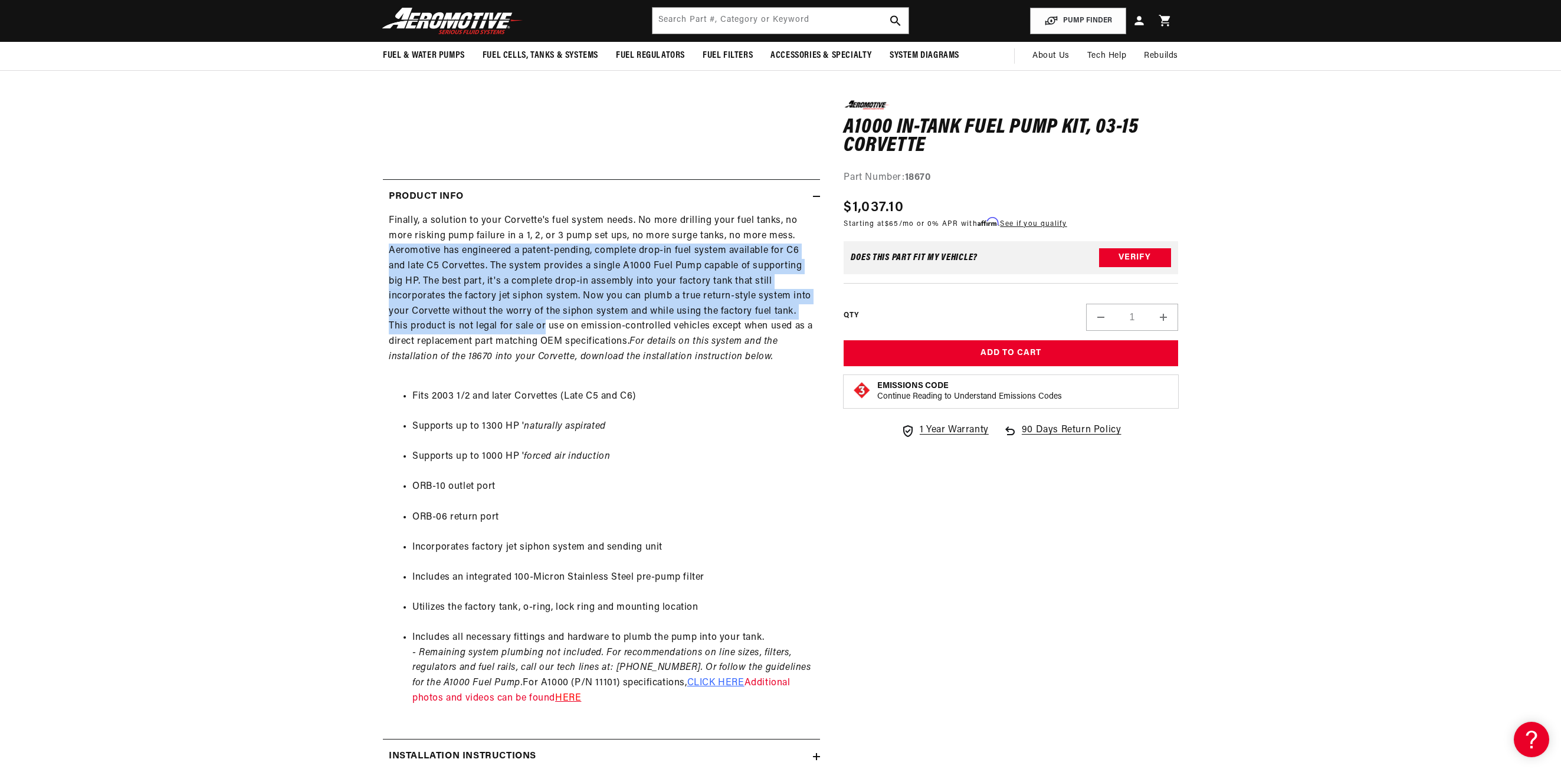
drag, startPoint x: 403, startPoint y: 264, endPoint x: 551, endPoint y: 331, distance: 162.4
click at [549, 329] on div "Finally, a solution to your Corvette's fuel system needs. No more drilling your…" at bounding box center [601, 468] width 437 height 508
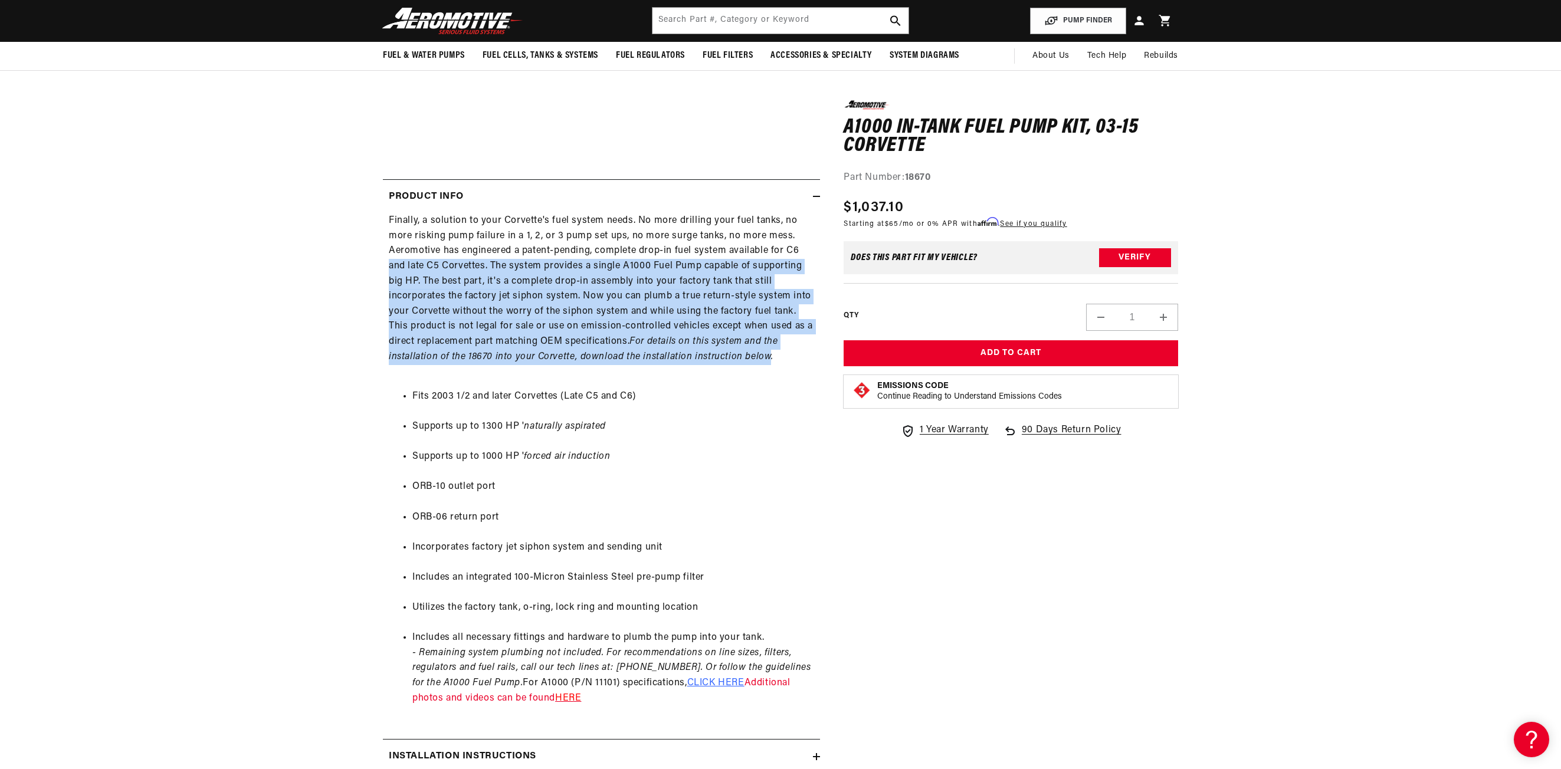
drag, startPoint x: 735, startPoint y: 355, endPoint x: 390, endPoint y: 271, distance: 355.1
click at [390, 271] on div "Finally, a solution to your Corvette's fuel system needs. No more drilling your…" at bounding box center [601, 468] width 437 height 508
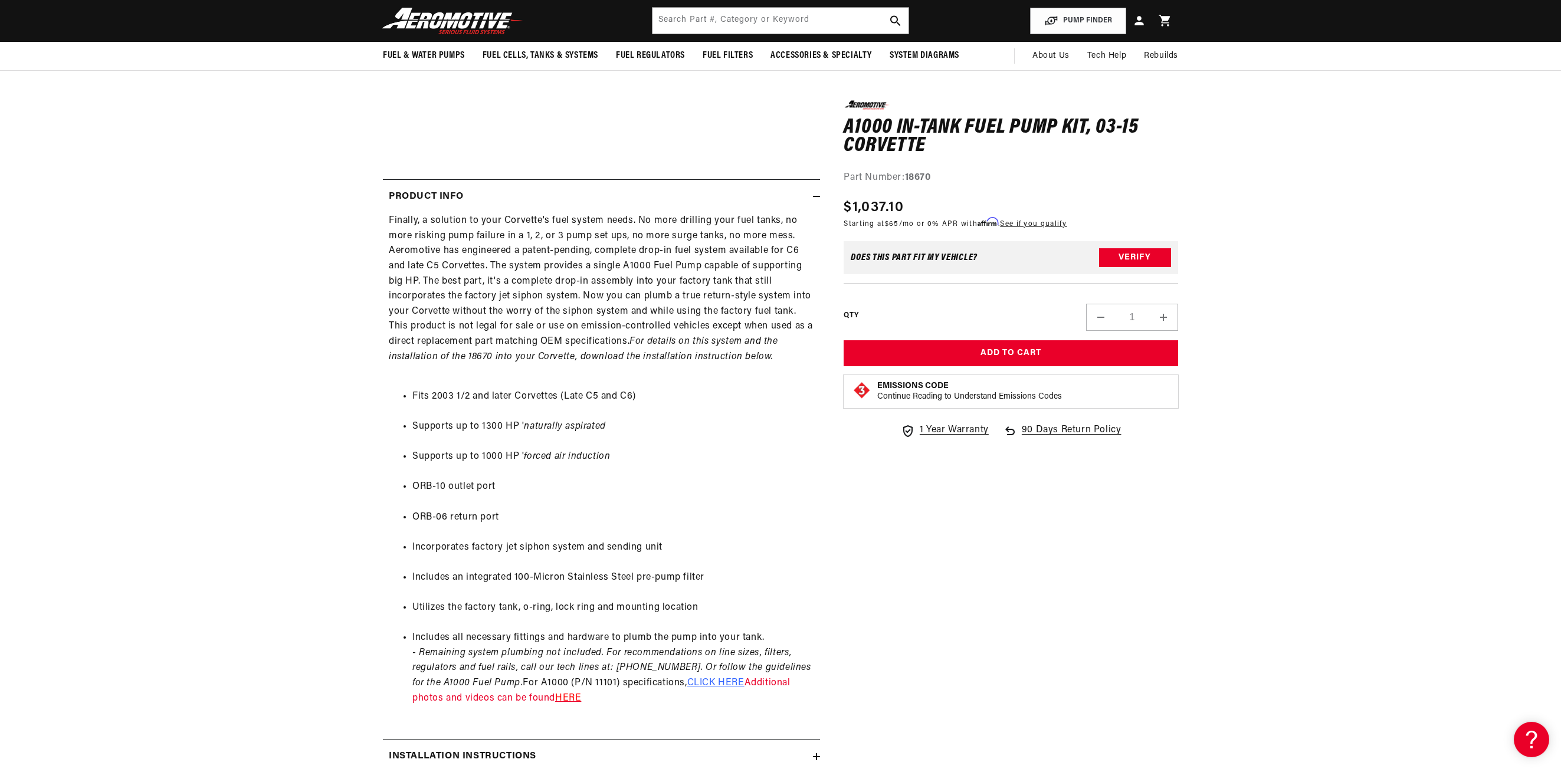
click at [453, 255] on div "Finally, a solution to your Corvette's fuel system needs. No more drilling your…" at bounding box center [601, 468] width 437 height 508
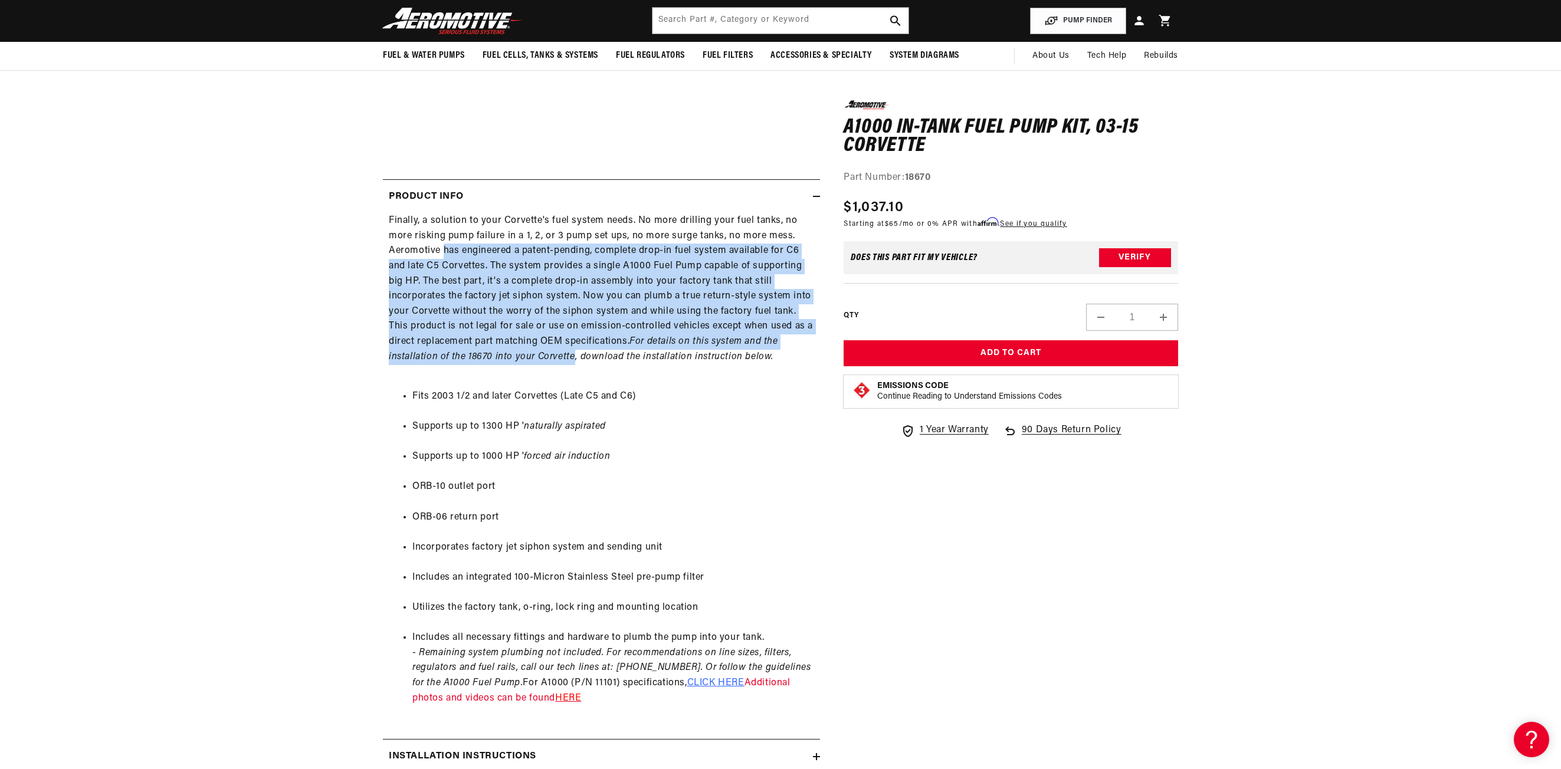
drag, startPoint x: 511, startPoint y: 308, endPoint x: 569, endPoint y: 358, distance: 76.6
click at [569, 358] on div "Finally, a solution to your Corvette's fuel system needs. No more drilling your…" at bounding box center [601, 468] width 437 height 508
click at [569, 358] on em "For details on this system and the installation of the 18670 into your Corvette…" at bounding box center [583, 349] width 389 height 25
drag, startPoint x: 569, startPoint y: 358, endPoint x: 466, endPoint y: 257, distance: 144.8
click at [466, 257] on div "Finally, a solution to your Corvette's fuel system needs. No more drilling your…" at bounding box center [601, 468] width 437 height 508
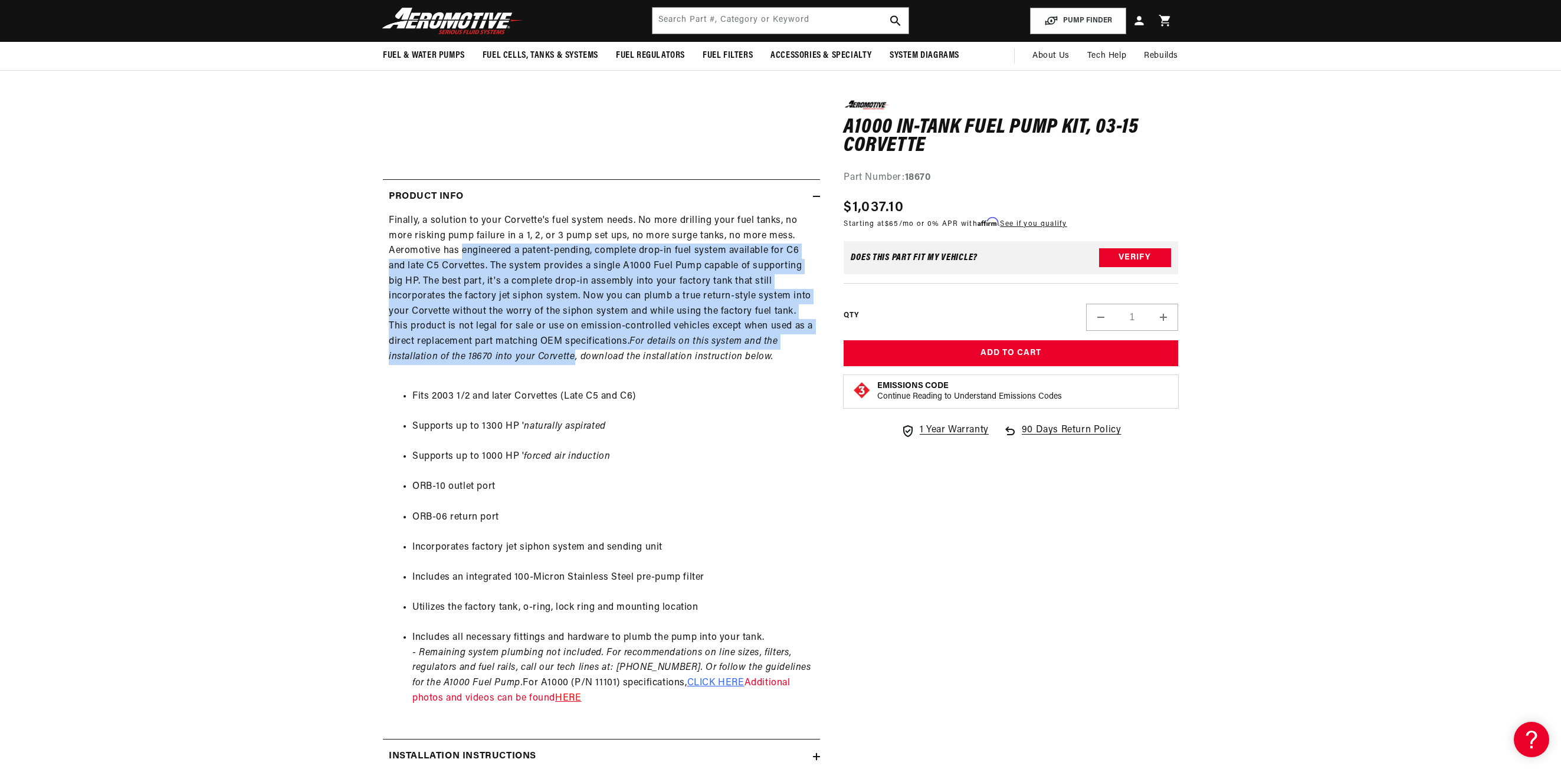
click at [466, 257] on div "Finally, a solution to your Corvette's fuel system needs. No more drilling your…" at bounding box center [601, 468] width 437 height 508
drag, startPoint x: 466, startPoint y: 257, endPoint x: 631, endPoint y: 365, distance: 197.7
click at [631, 365] on div "Finally, a solution to your Corvette's fuel system needs. No more drilling your…" at bounding box center [601, 468] width 437 height 508
click at [630, 366] on div "Finally, a solution to your Corvette's fuel system needs. No more drilling your…" at bounding box center [601, 468] width 437 height 508
click at [500, 272] on div "Finally, a solution to your Corvette's fuel system needs. No more drilling your…" at bounding box center [601, 468] width 437 height 508
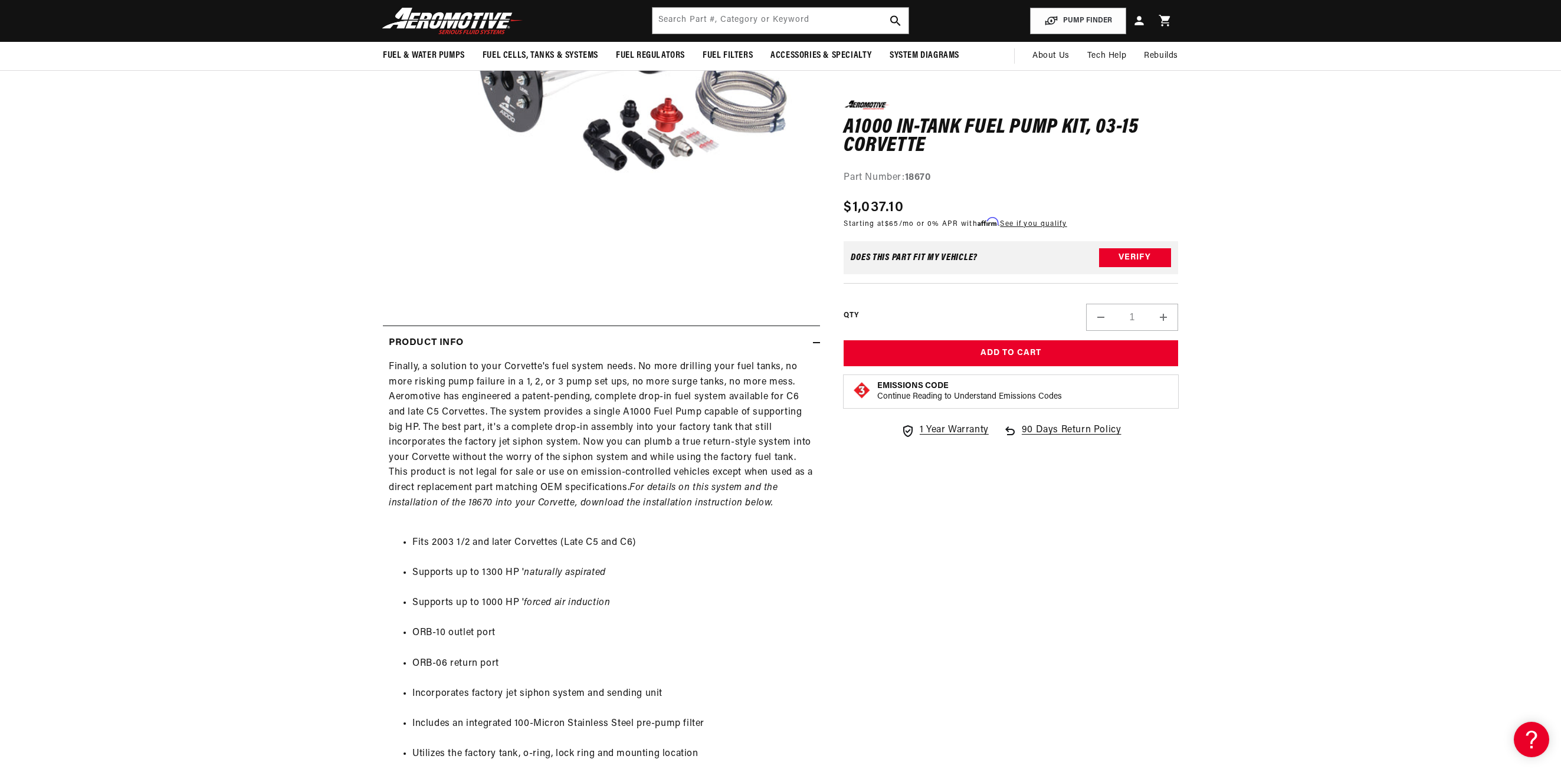
scroll to position [0, 0]
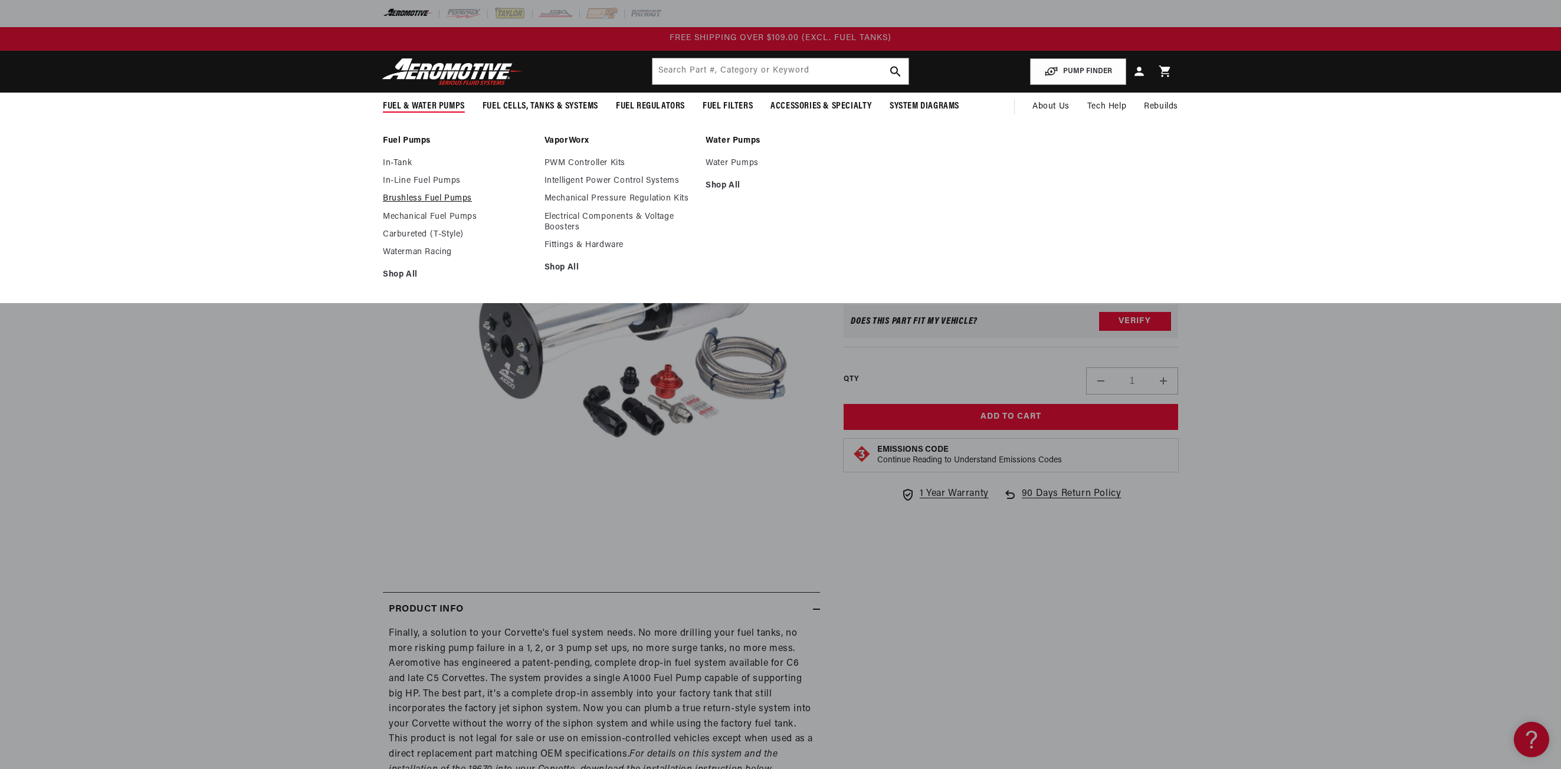
click at [407, 198] on link "Brushless Fuel Pumps" at bounding box center [458, 199] width 150 height 11
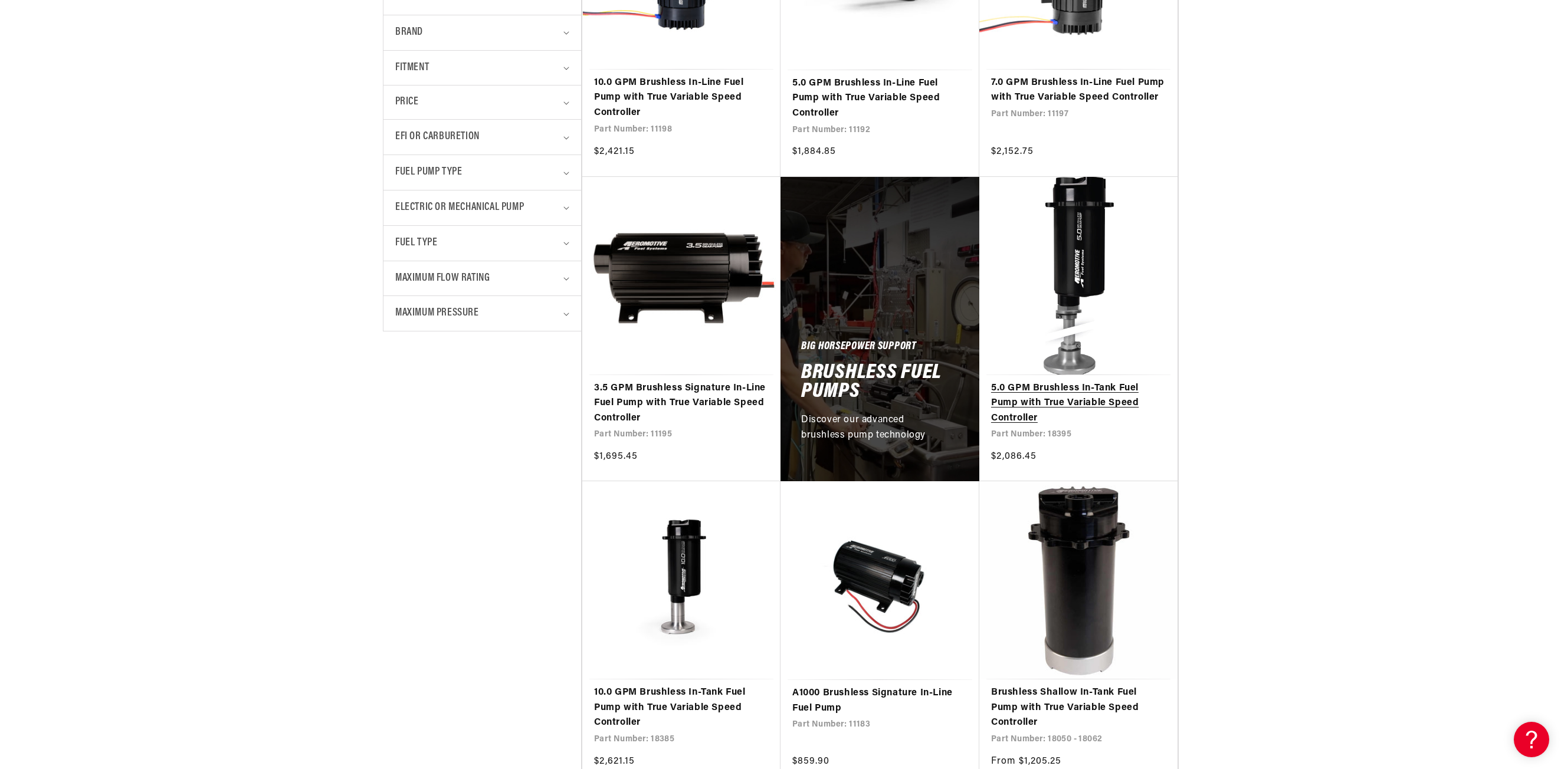
scroll to position [649, 0]
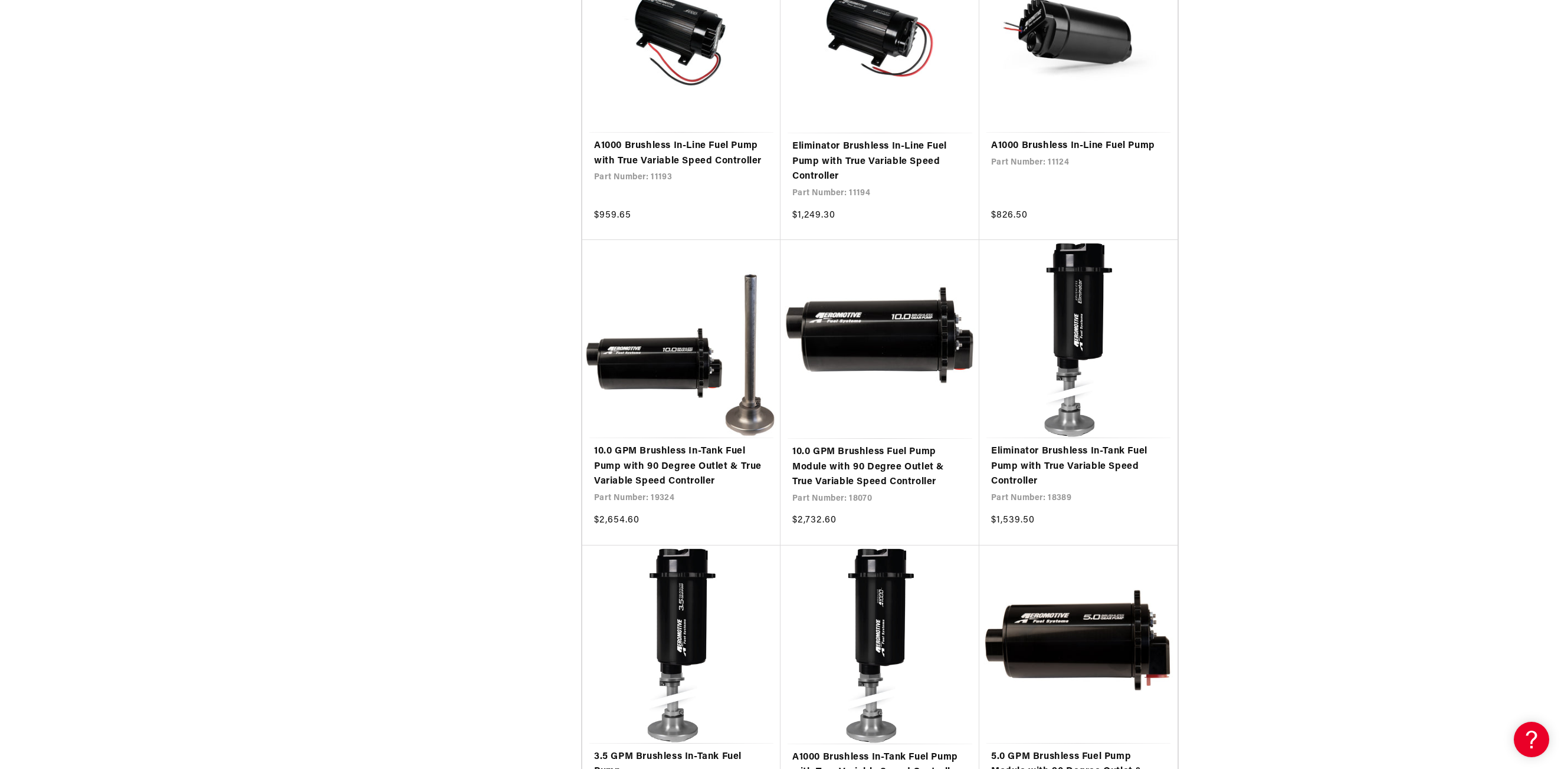
scroll to position [2832, 0]
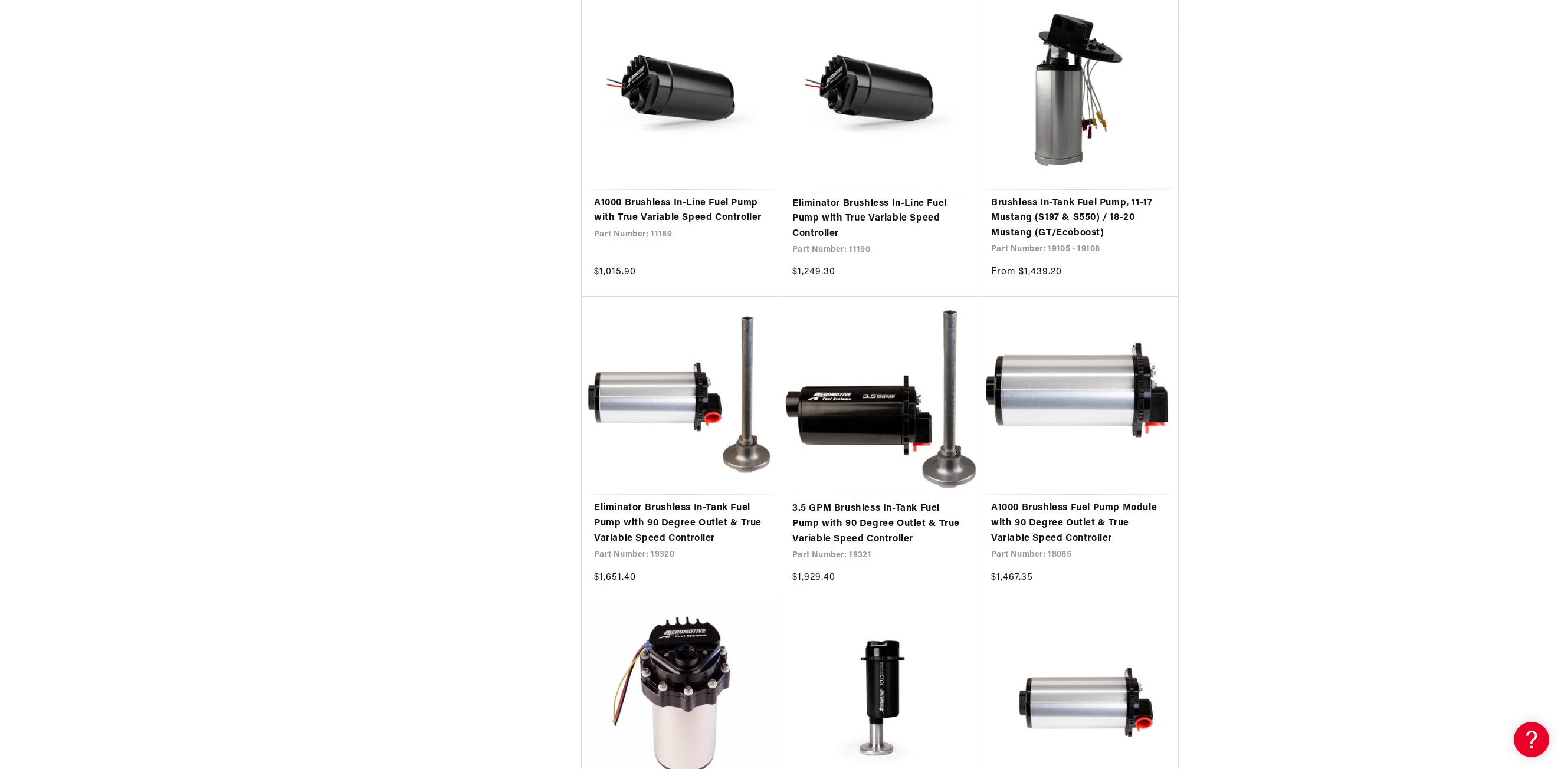
drag, startPoint x: 1236, startPoint y: 490, endPoint x: 1259, endPoint y: 647, distance: 158.5
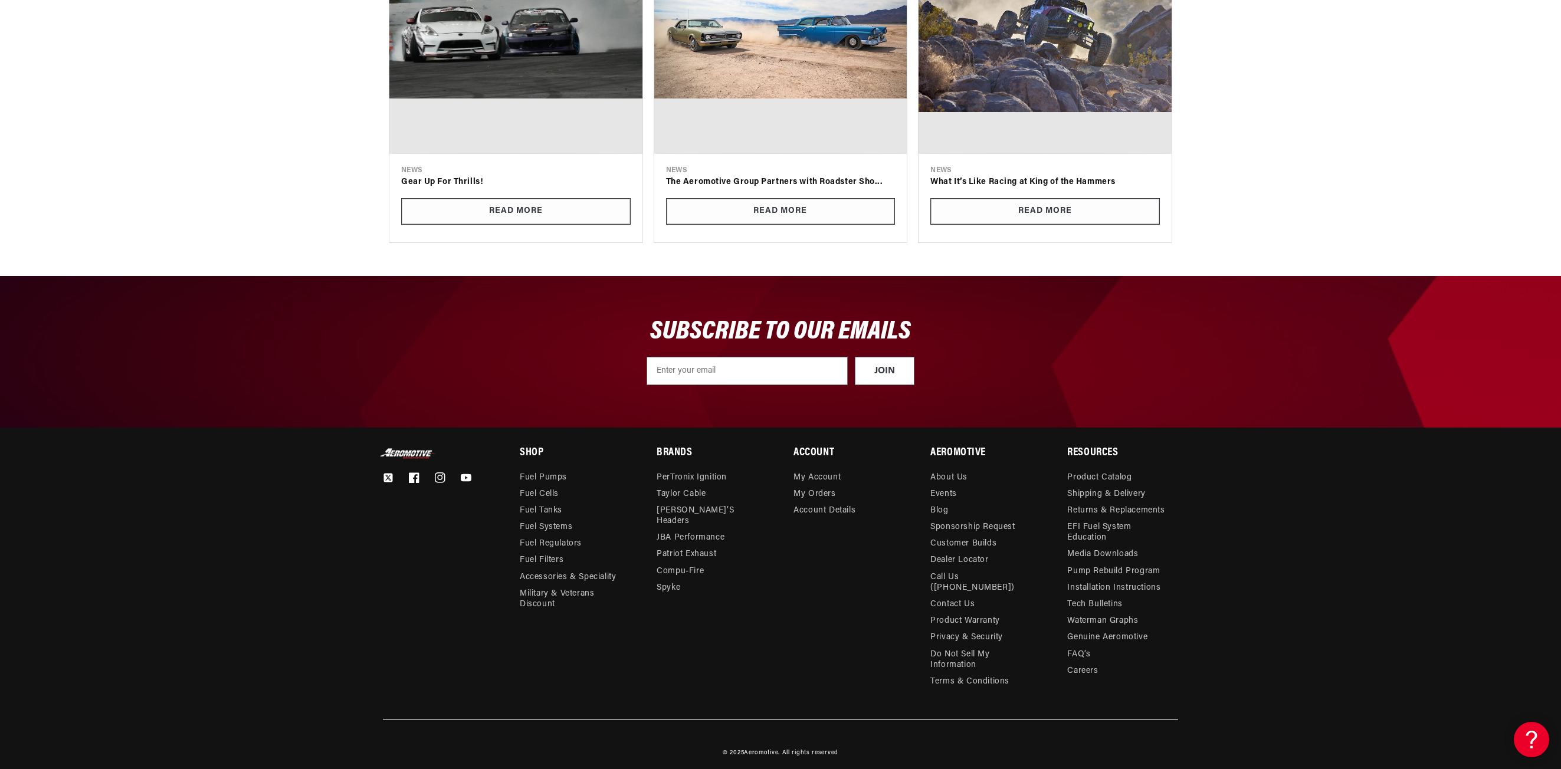
drag, startPoint x: 1250, startPoint y: 557, endPoint x: 1219, endPoint y: 661, distance: 108.3
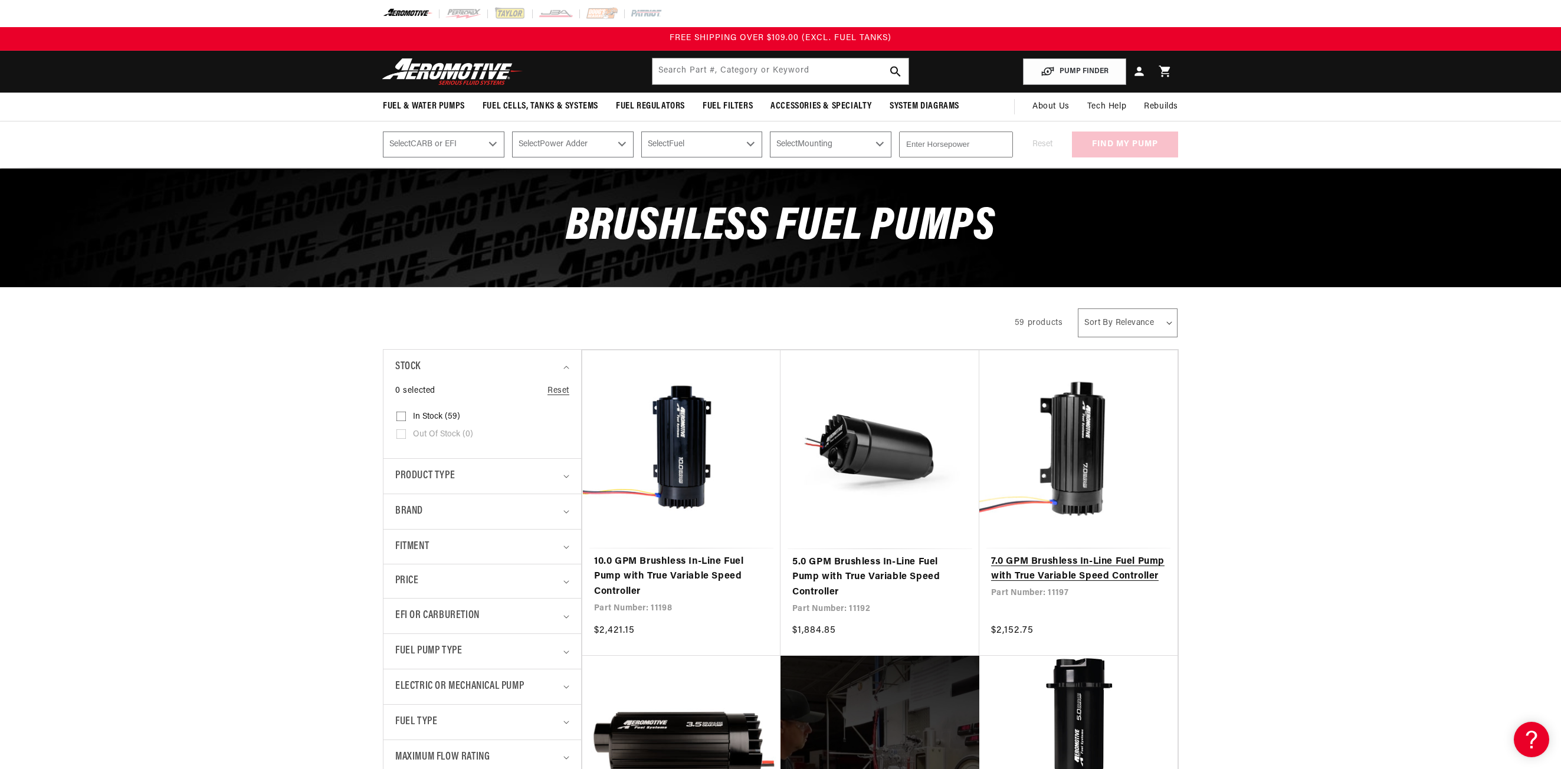
drag, startPoint x: 1216, startPoint y: 626, endPoint x: 1139, endPoint y: 361, distance: 276.4
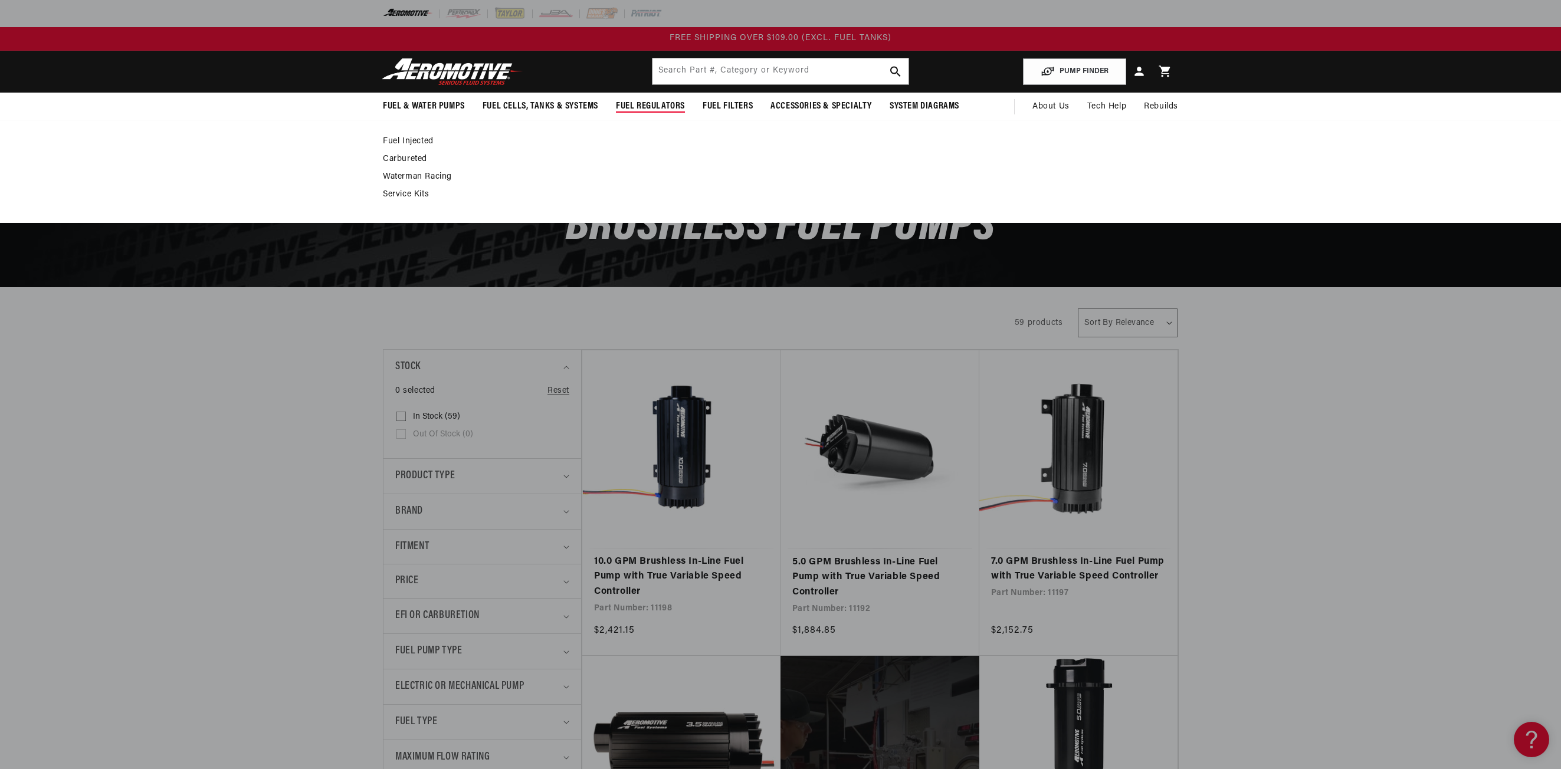
click at [410, 147] on ul "Fuel Injected Carbureted" at bounding box center [775, 168] width 784 height 64
click at [410, 144] on link "Fuel Injected" at bounding box center [775, 141] width 784 height 11
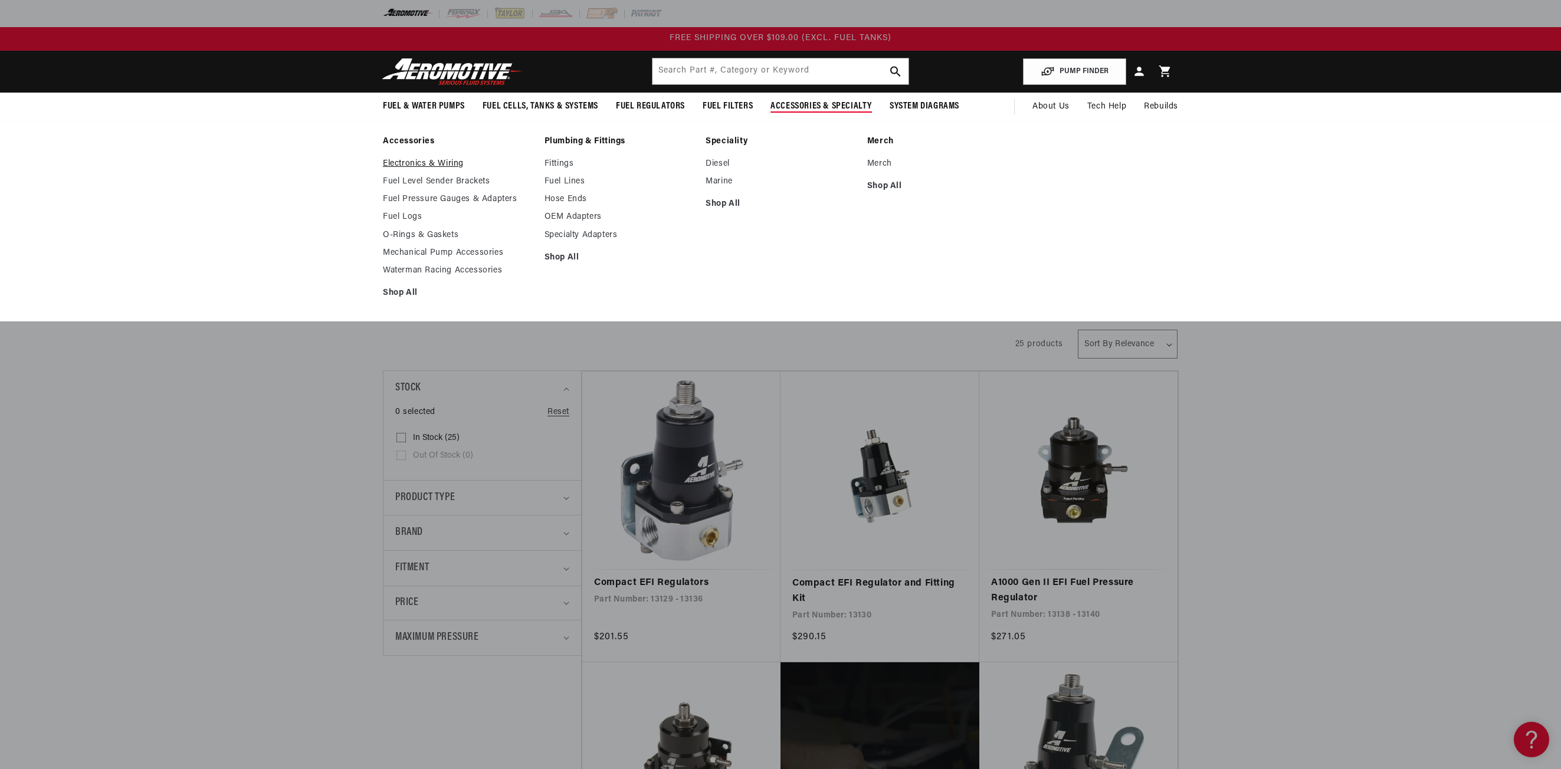
click at [461, 163] on link "Electronics & Wiring" at bounding box center [458, 164] width 150 height 11
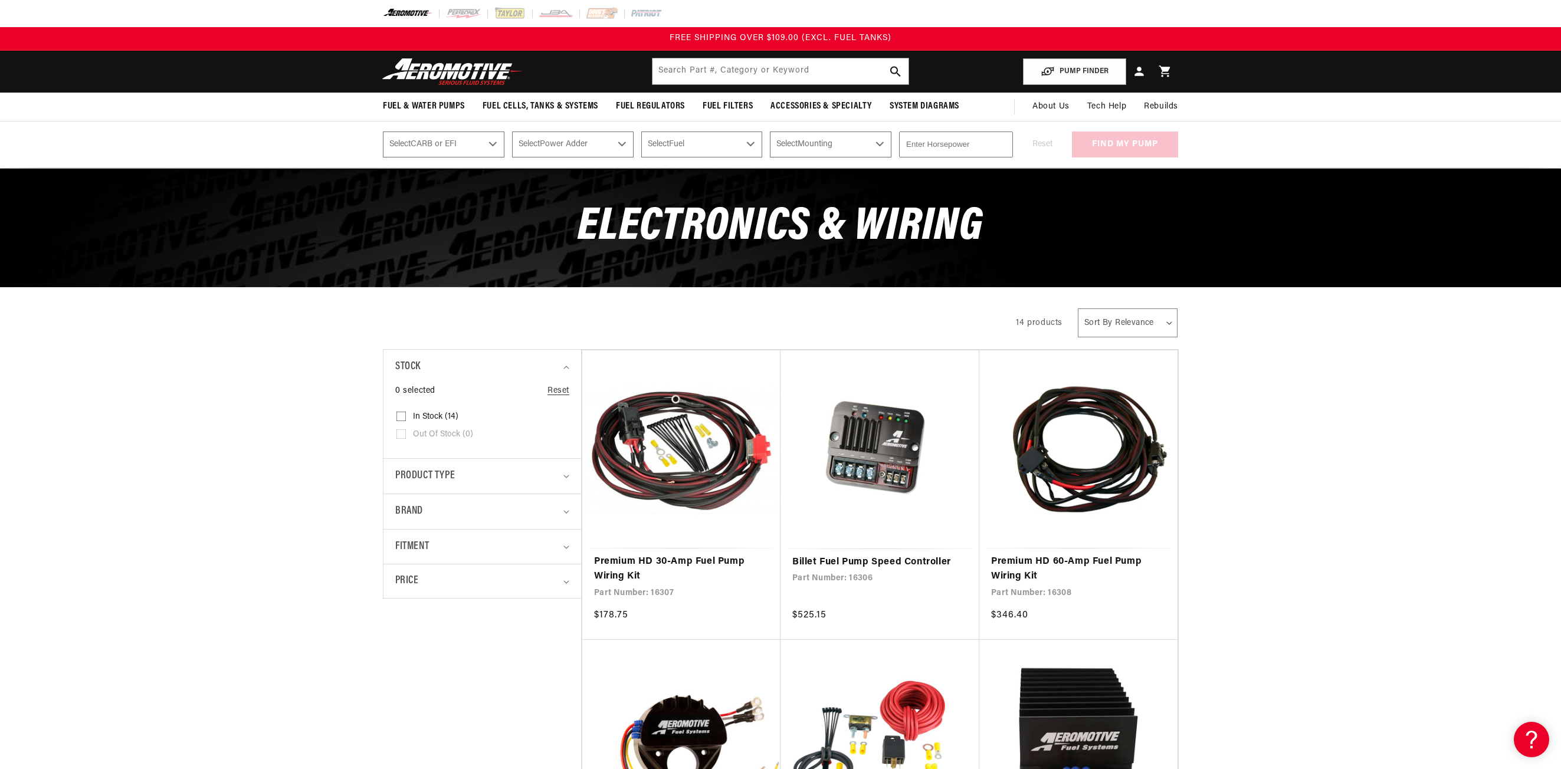
drag, startPoint x: 502, startPoint y: 445, endPoint x: 575, endPoint y: 245, distance: 213.2
click at [477, 83] on img at bounding box center [453, 72] width 148 height 28
